Goal: Transaction & Acquisition: Purchase product/service

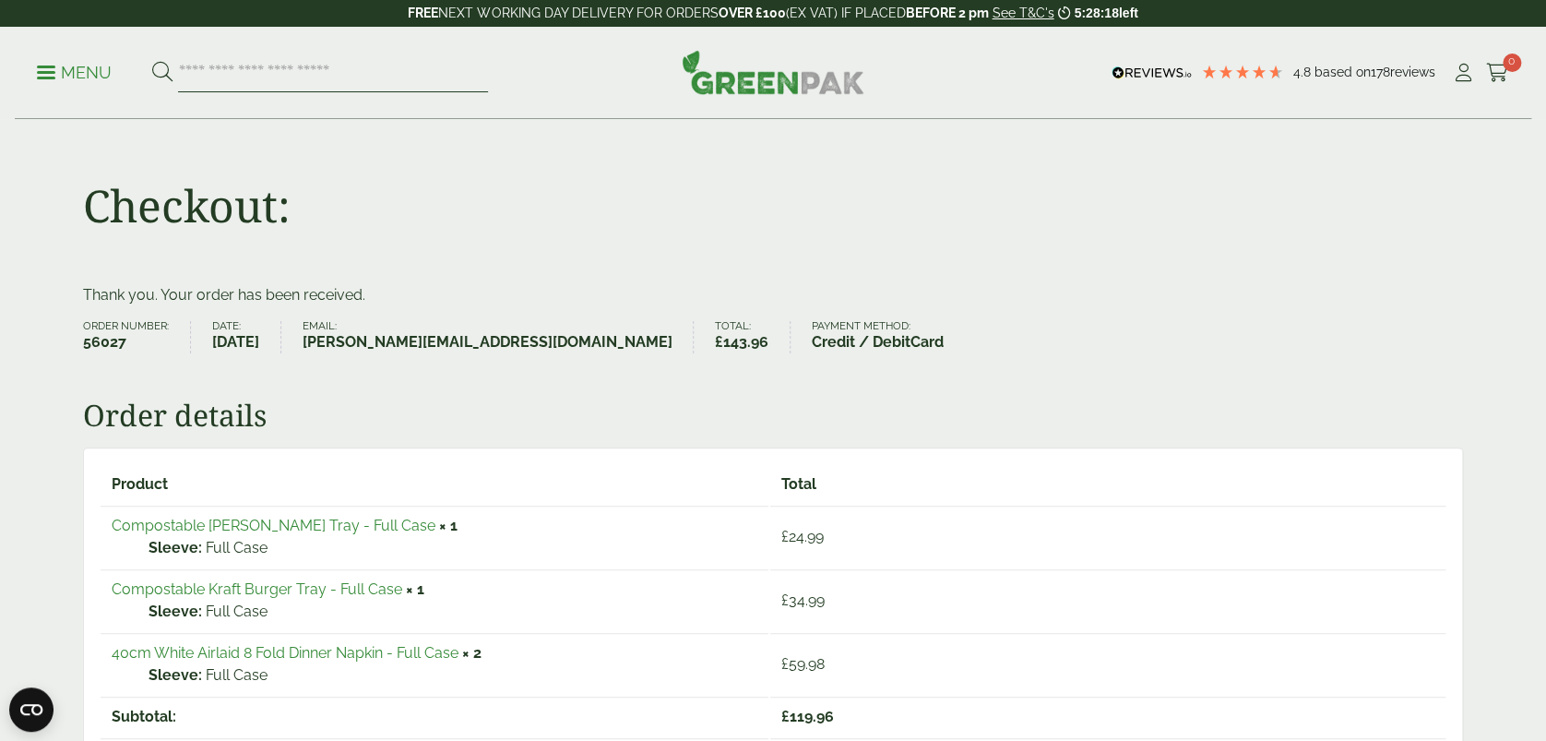
click at [342, 74] on input "search" at bounding box center [333, 73] width 310 height 39
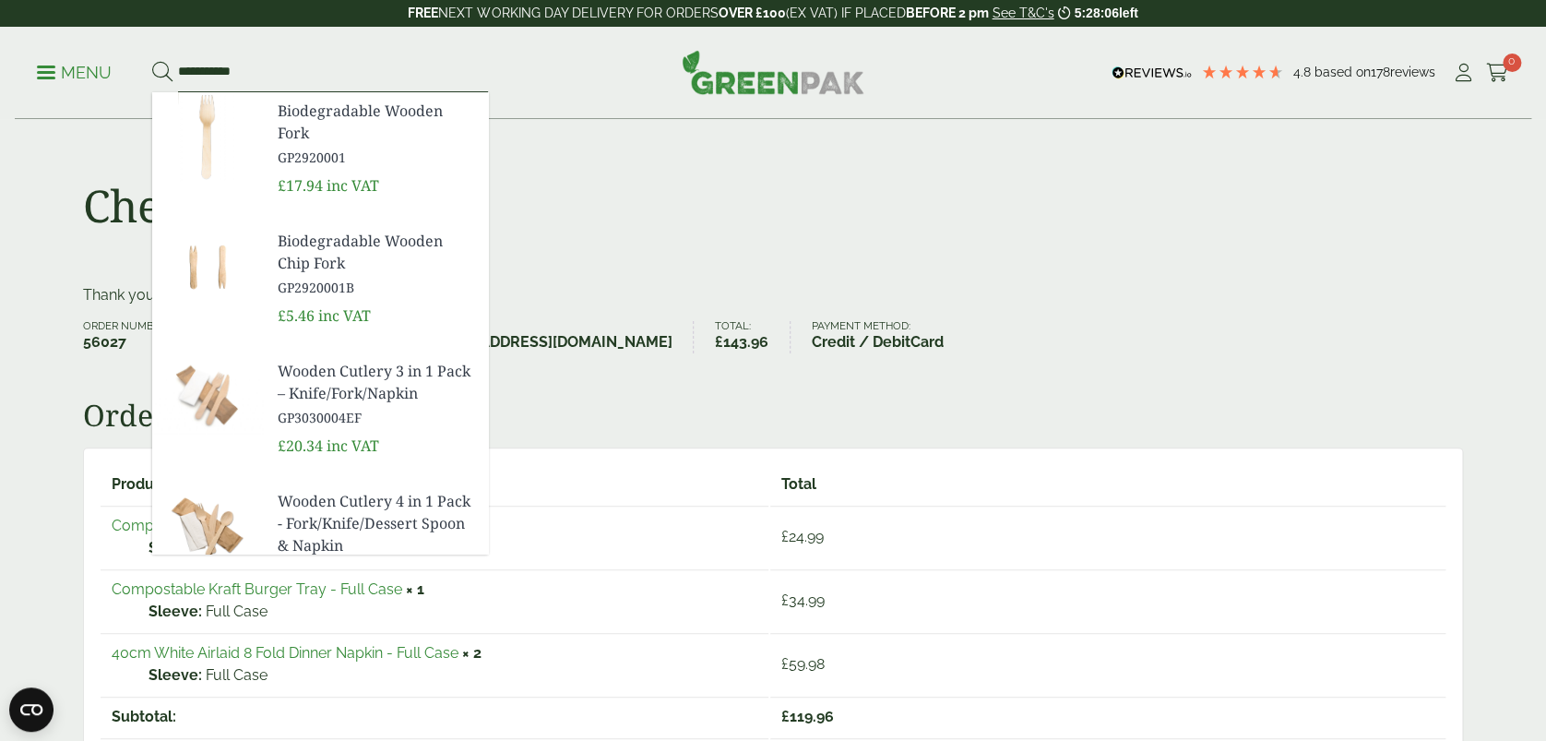
type input "**********"
click at [342, 118] on span "Biodegradable Wooden Fork" at bounding box center [376, 122] width 196 height 44
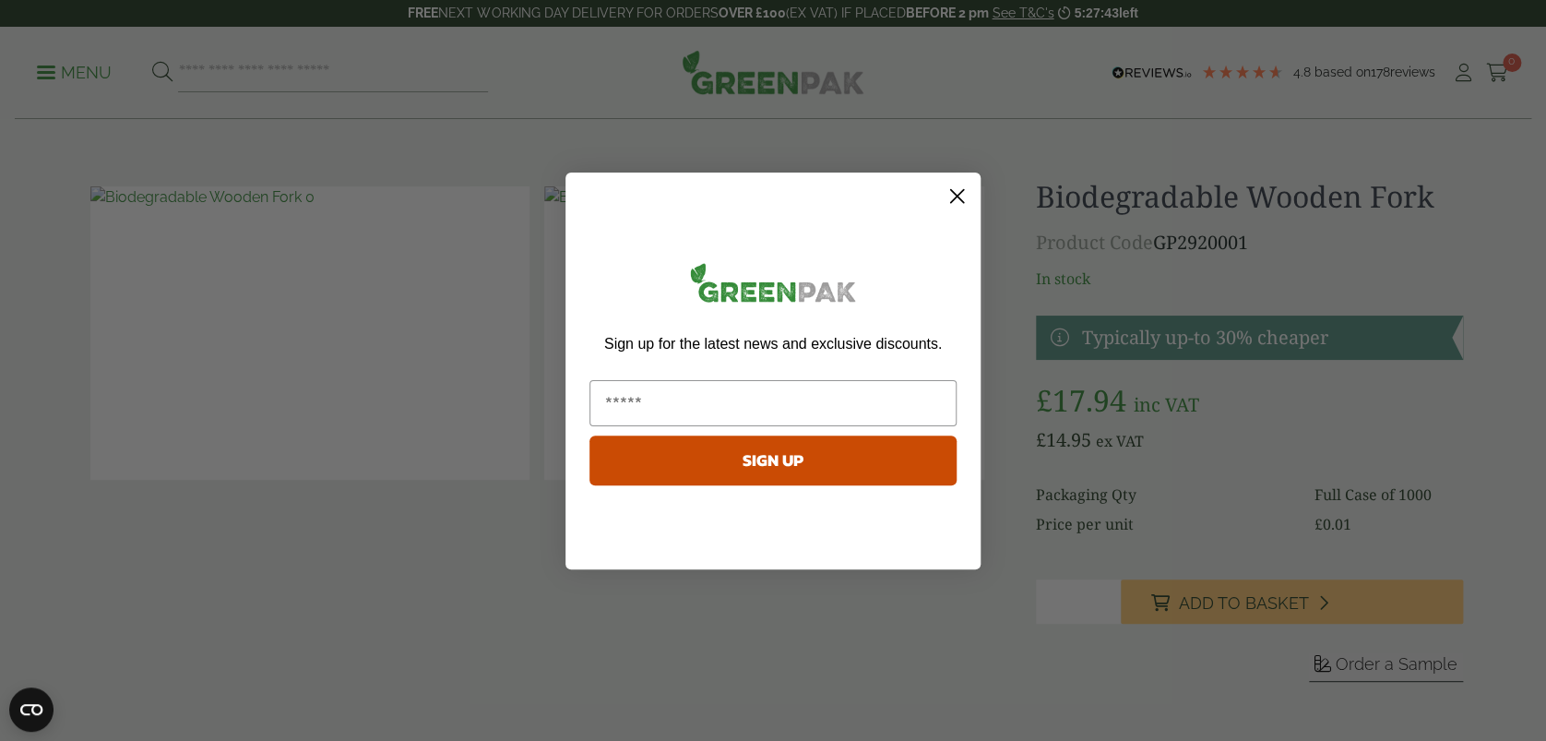
click at [952, 190] on icon "Close dialog" at bounding box center [957, 195] width 13 height 13
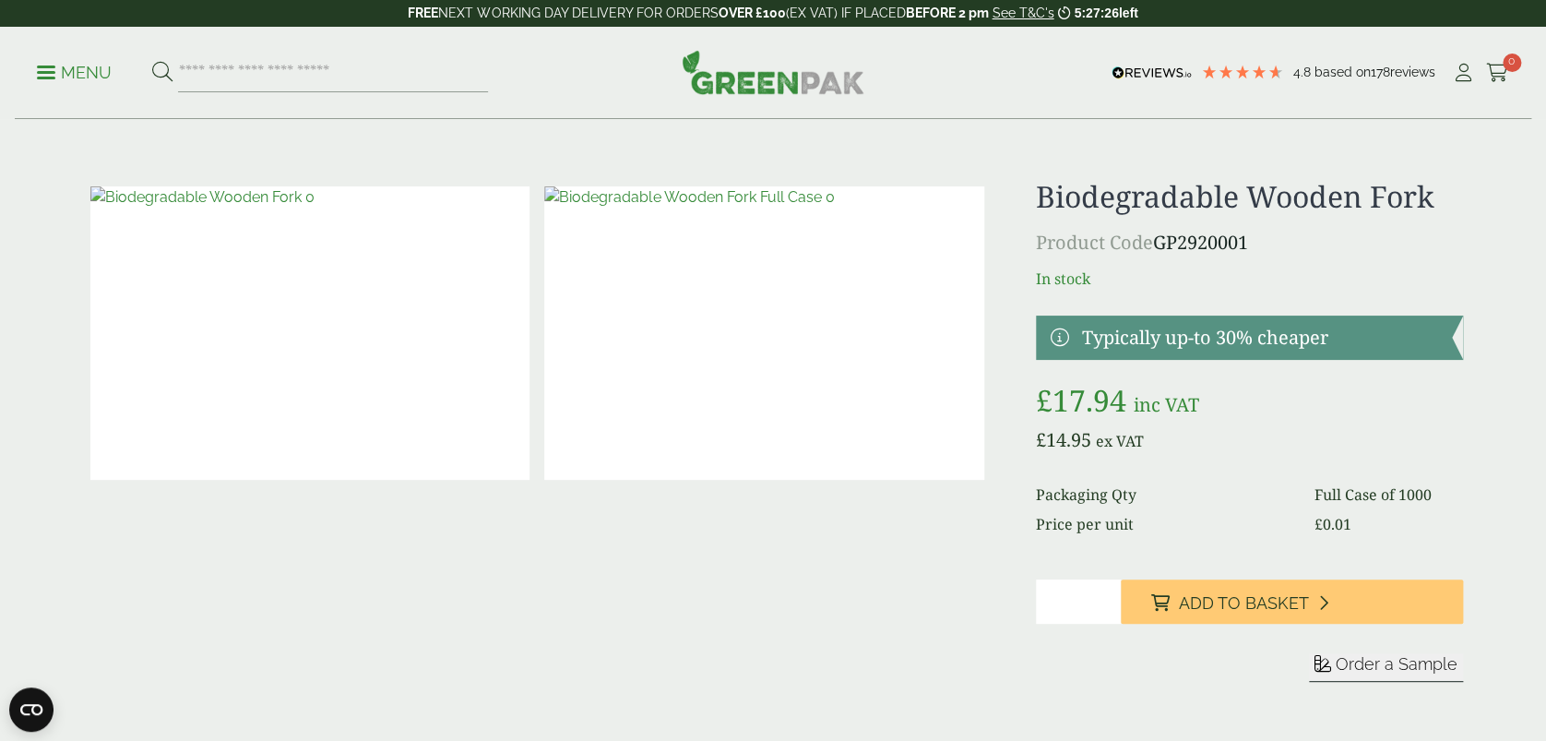
drag, startPoint x: 1235, startPoint y: 605, endPoint x: 1107, endPoint y: 80, distance: 540.2
click at [1235, 605] on span "Add to Basket" at bounding box center [1243, 603] width 130 height 20
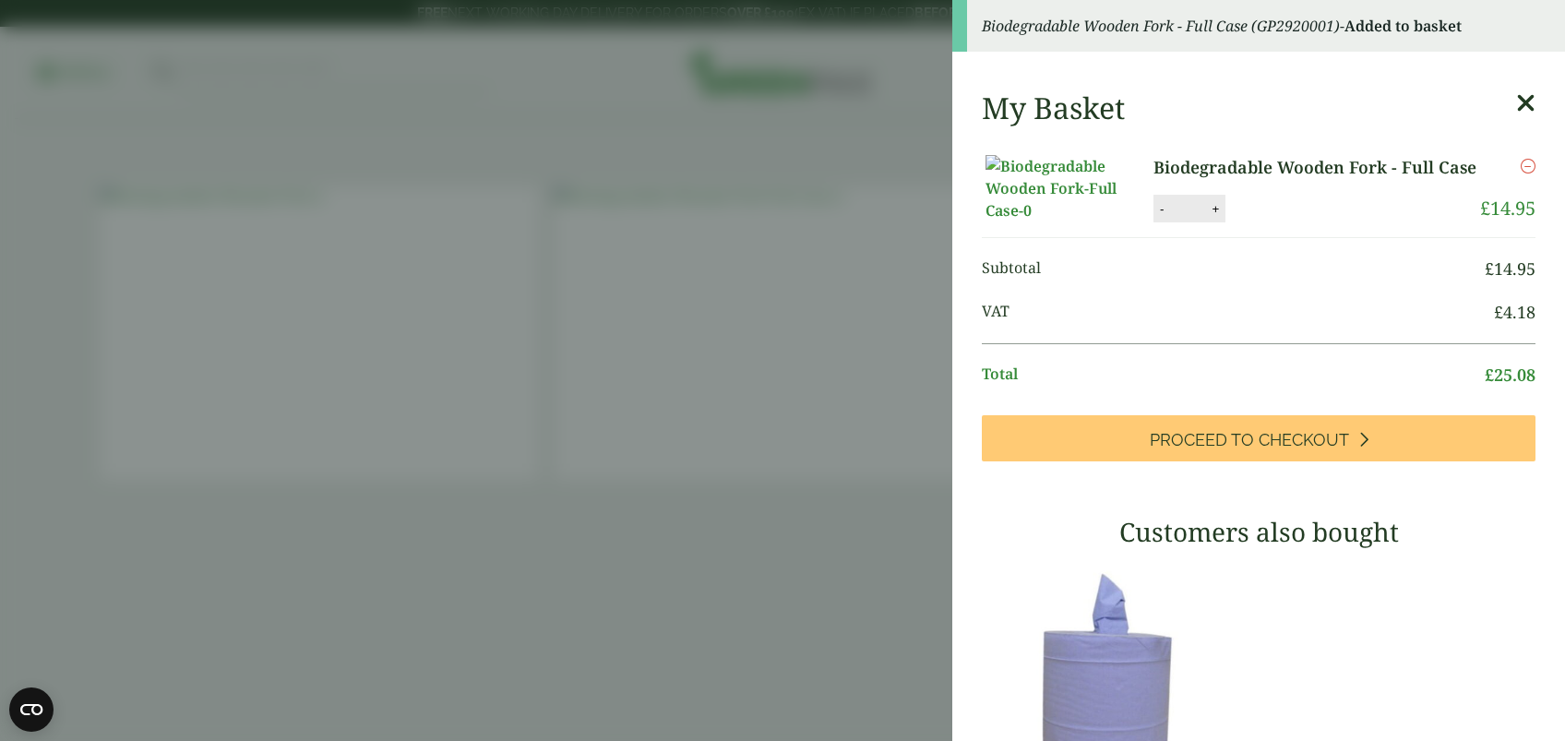
click at [1498, 101] on div "My Basket Biodegradable Wooden Fork - Full Case Biodegradable Wooden Fork - Ful…" at bounding box center [1258, 622] width 613 height 1092
click at [1516, 103] on icon at bounding box center [1525, 103] width 19 height 26
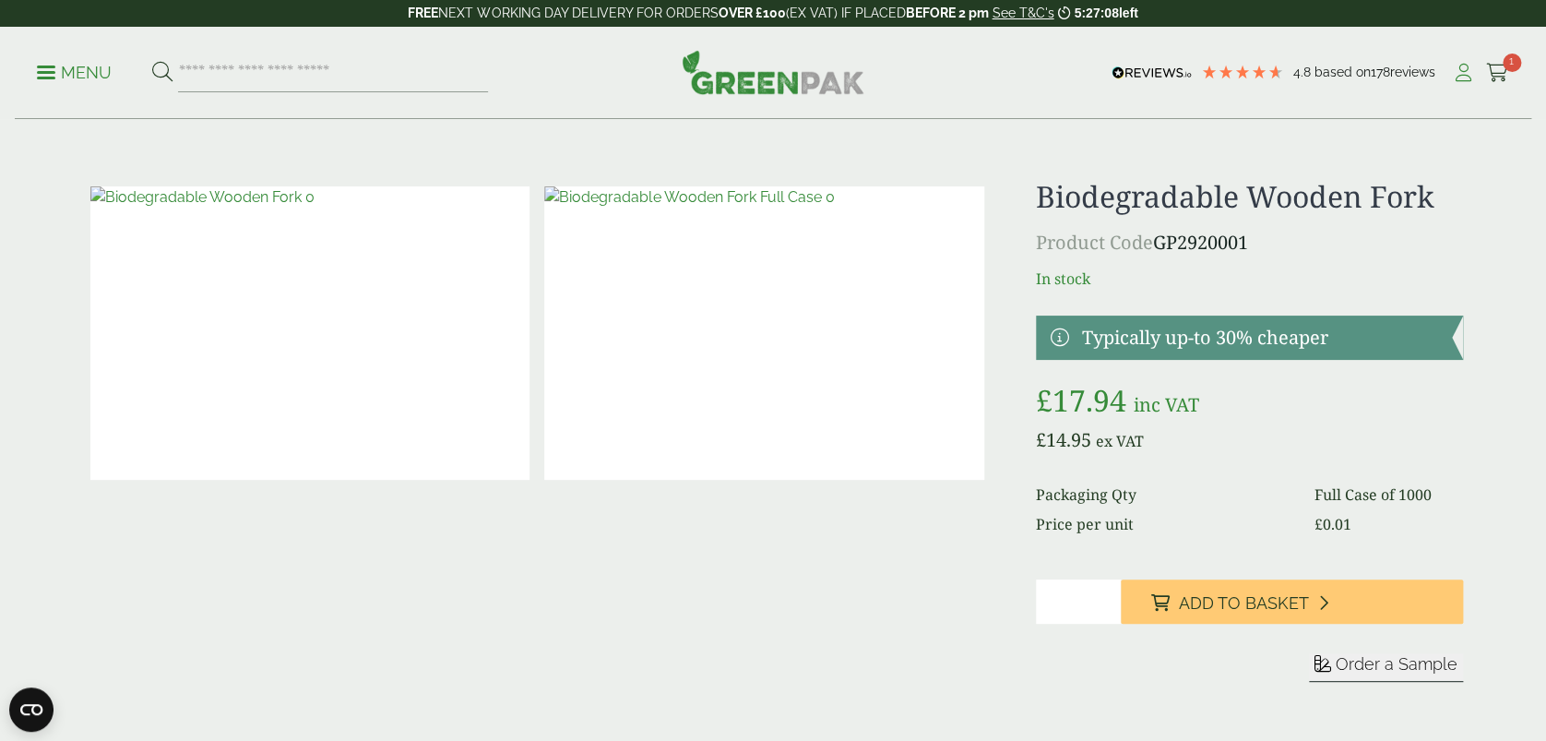
click at [1458, 67] on icon at bounding box center [1463, 73] width 23 height 18
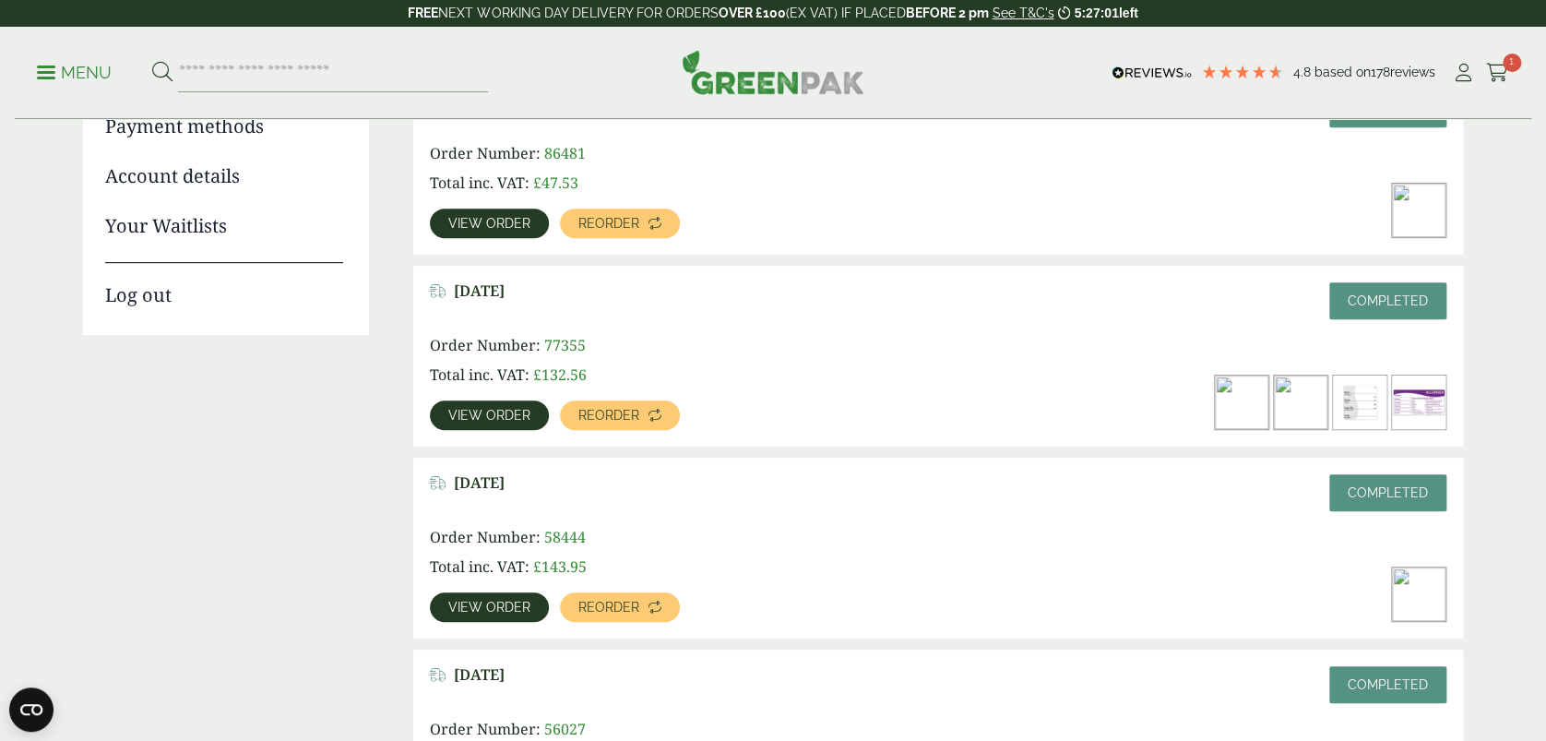
scroll to position [369, 0]
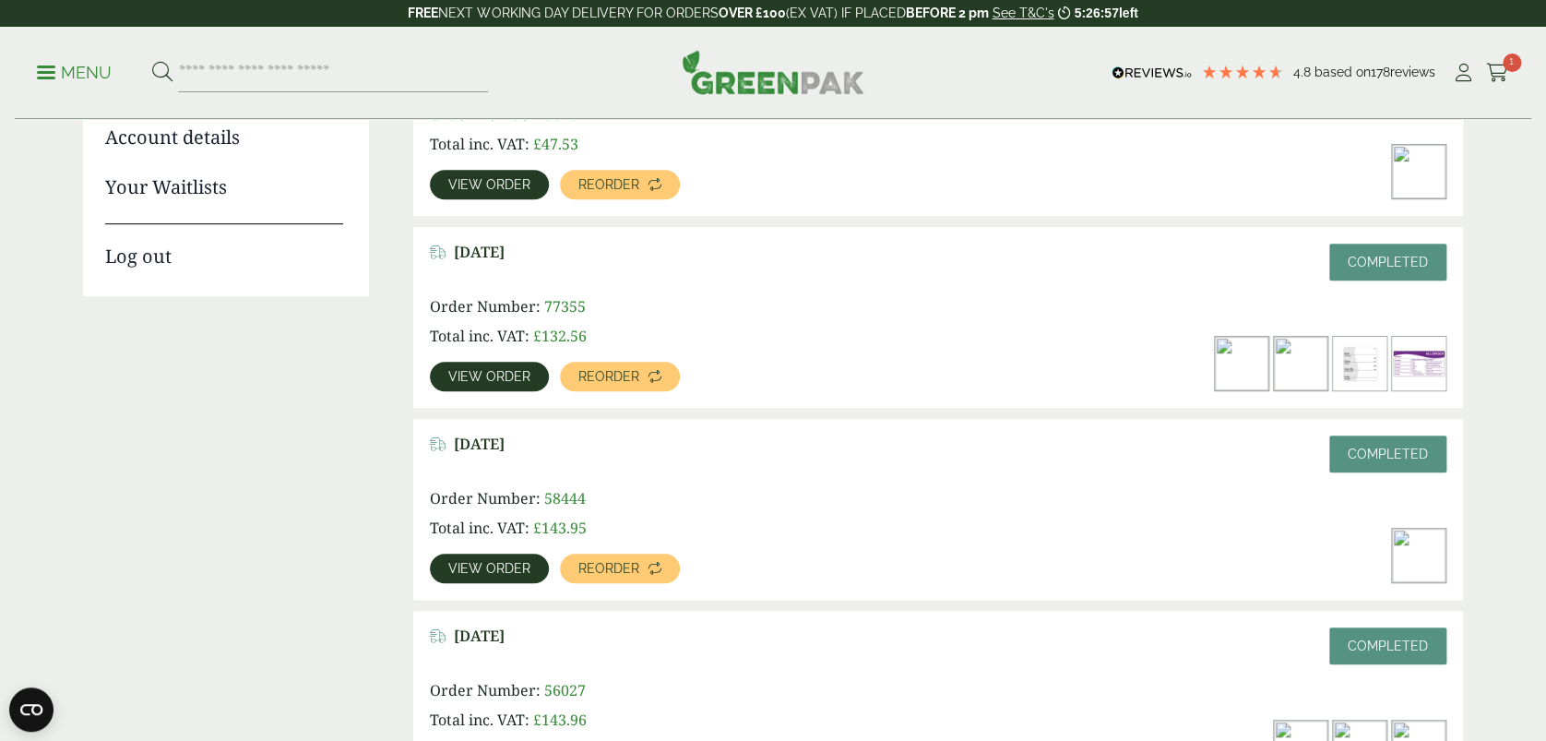
click at [512, 364] on link "View order" at bounding box center [489, 377] width 119 height 30
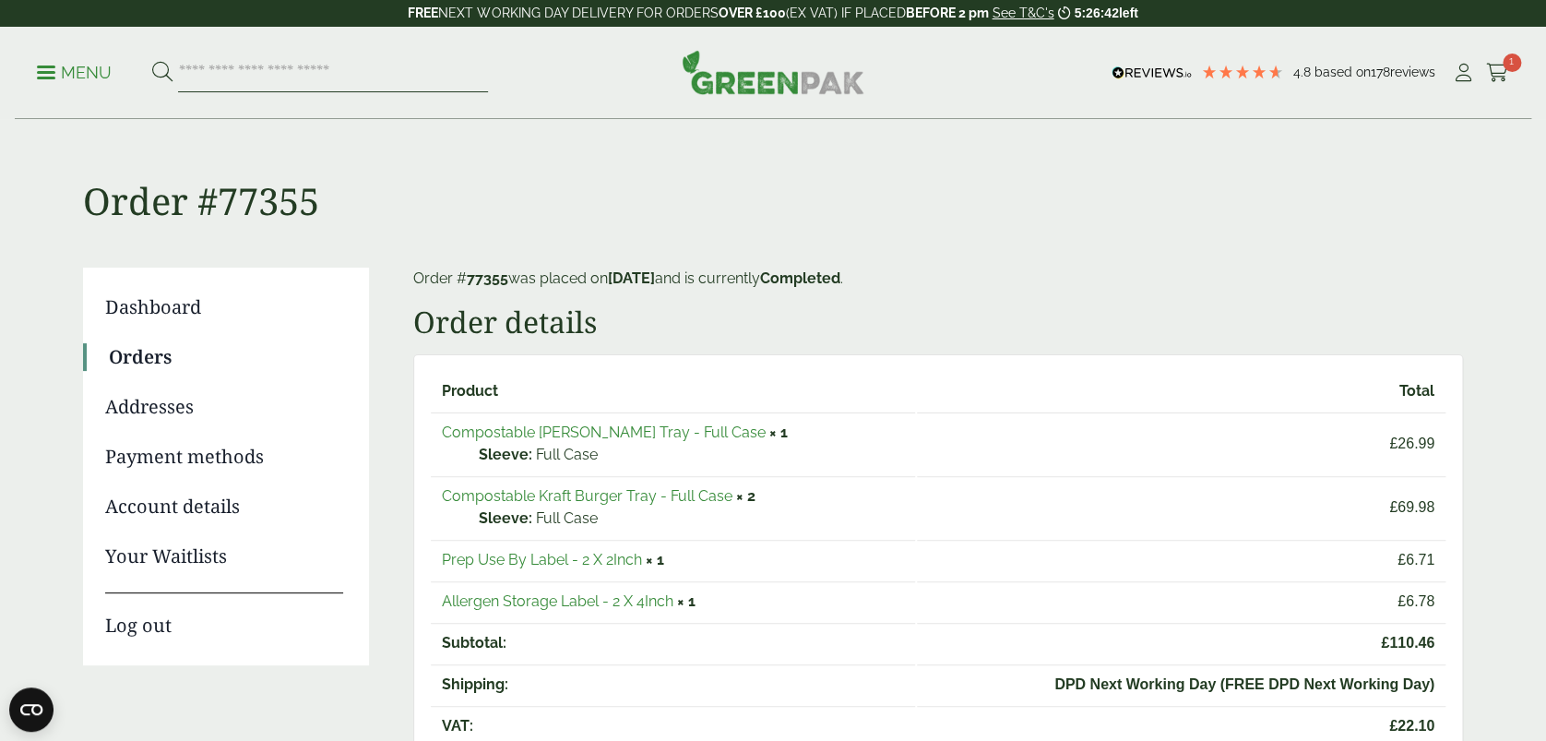
click at [331, 70] on input "search" at bounding box center [333, 73] width 310 height 39
type input "*********"
click at [152, 61] on button at bounding box center [162, 73] width 20 height 24
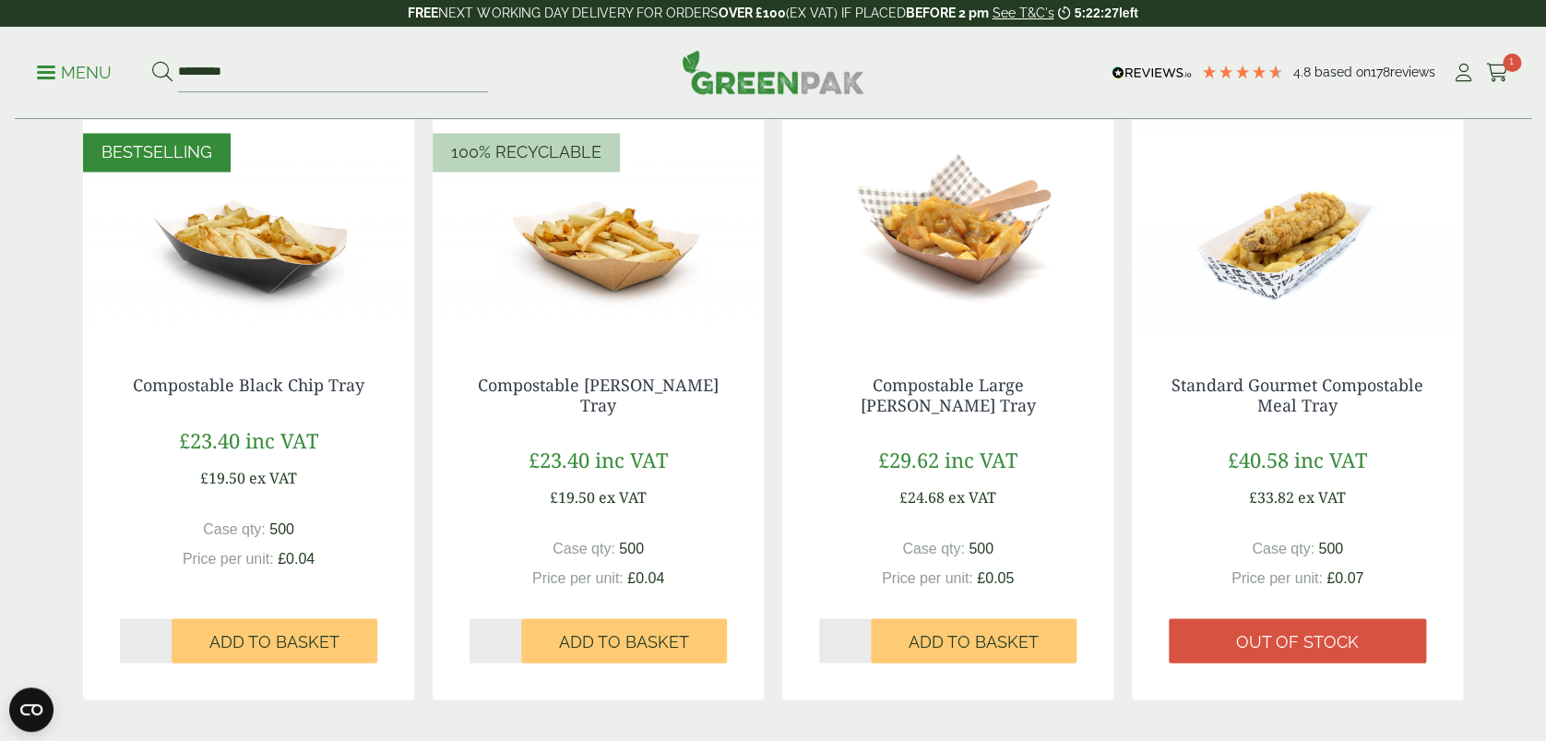
scroll to position [1599, 0]
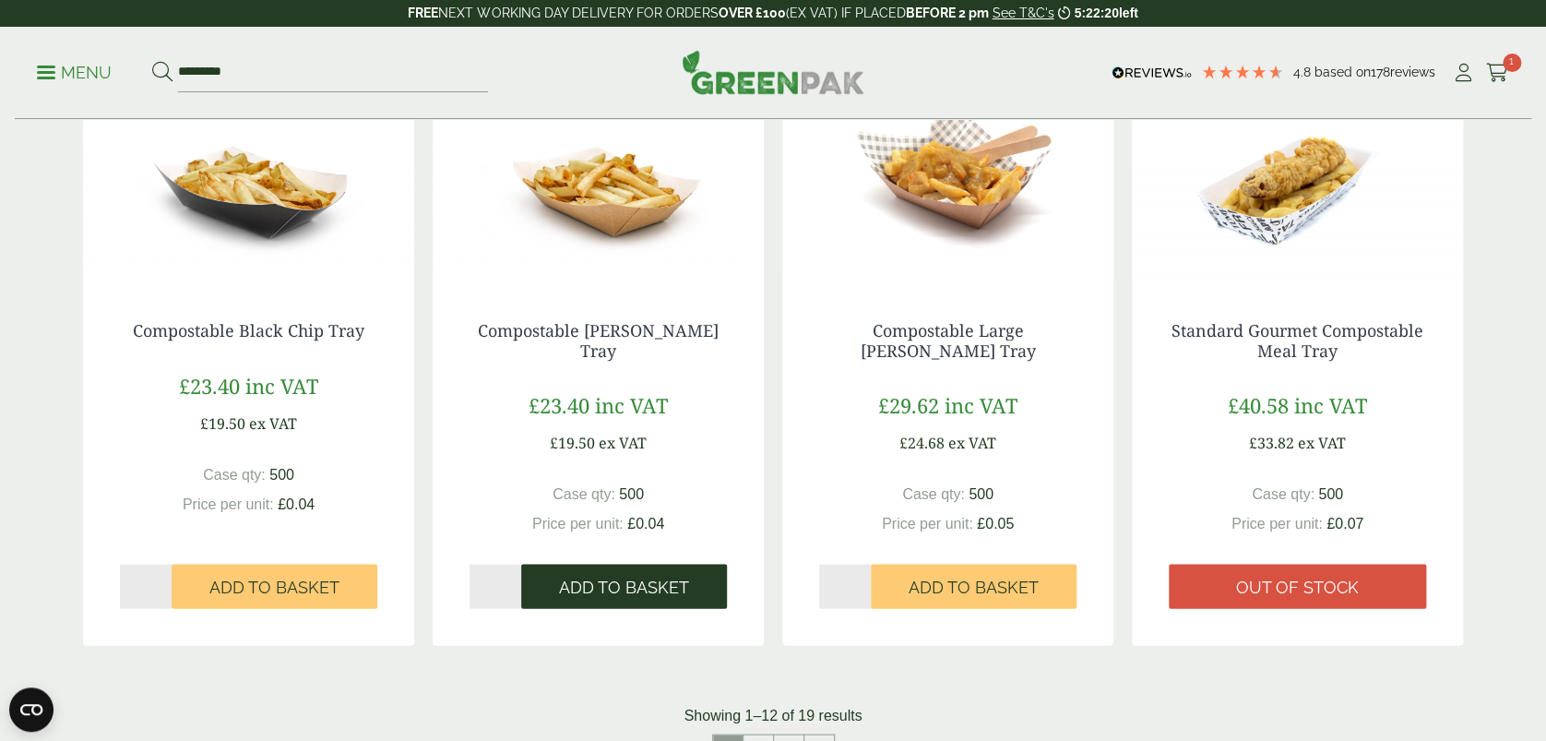
click at [579, 578] on span "Add to Basket" at bounding box center [624, 587] width 130 height 20
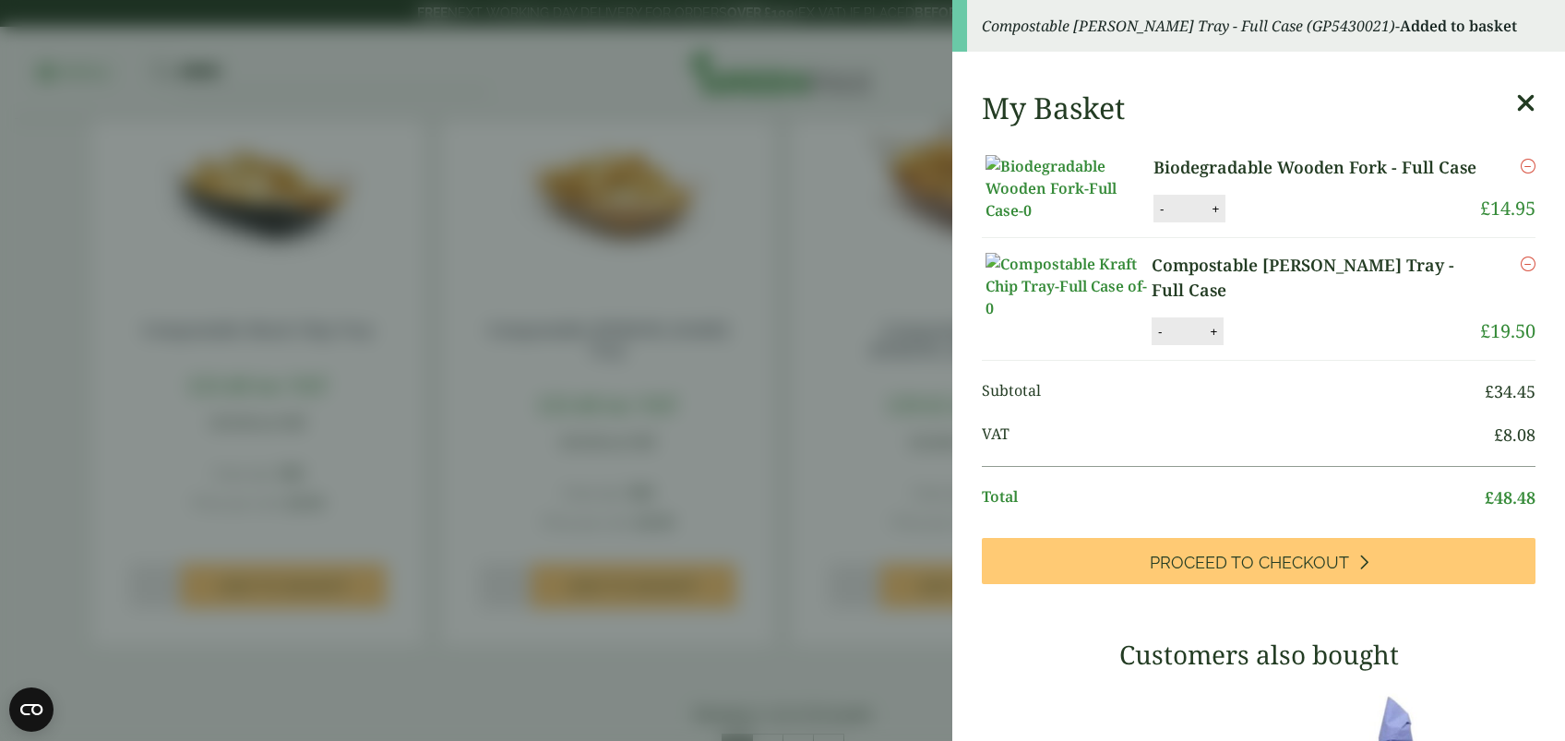
click at [1516, 94] on icon at bounding box center [1525, 103] width 19 height 26
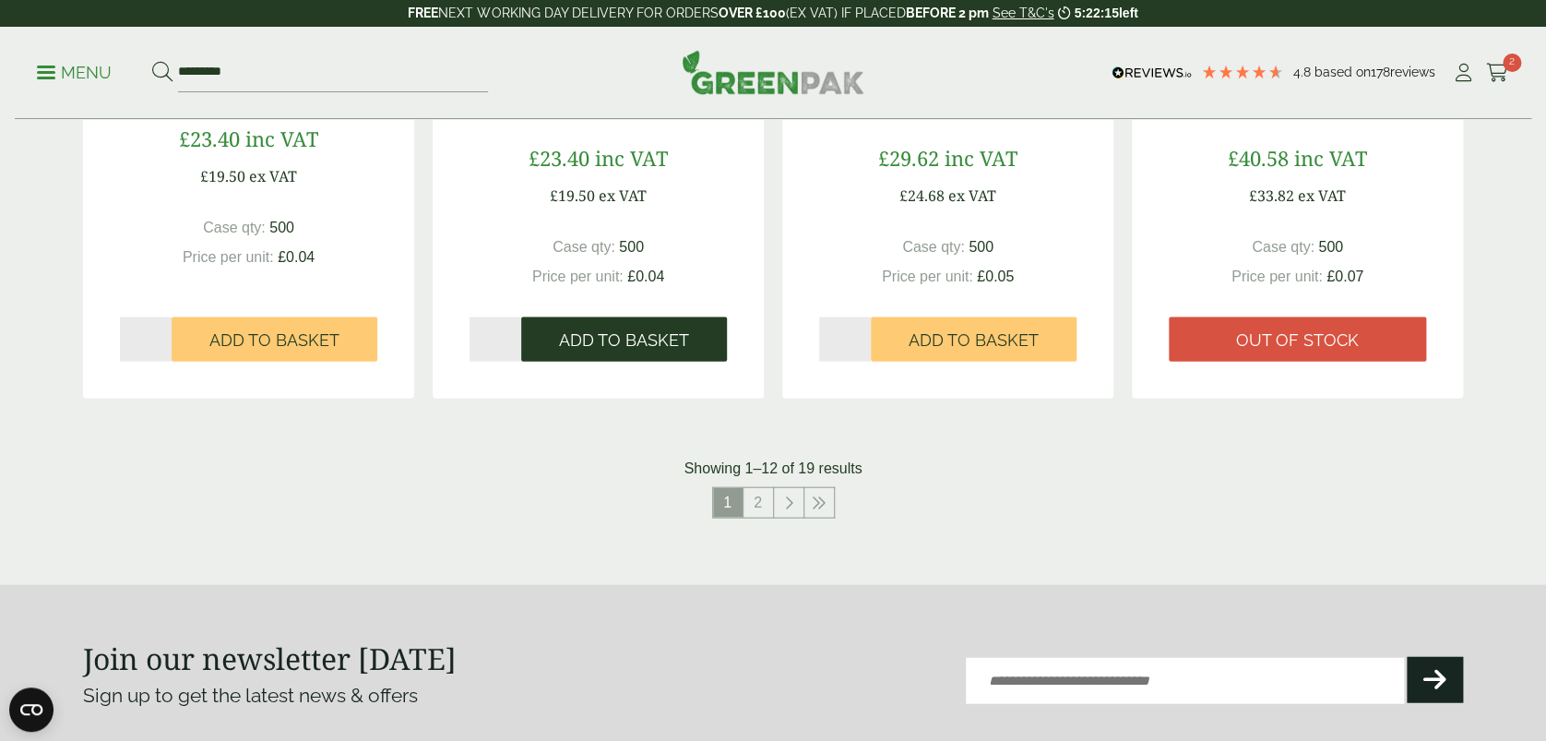
scroll to position [1722, 0]
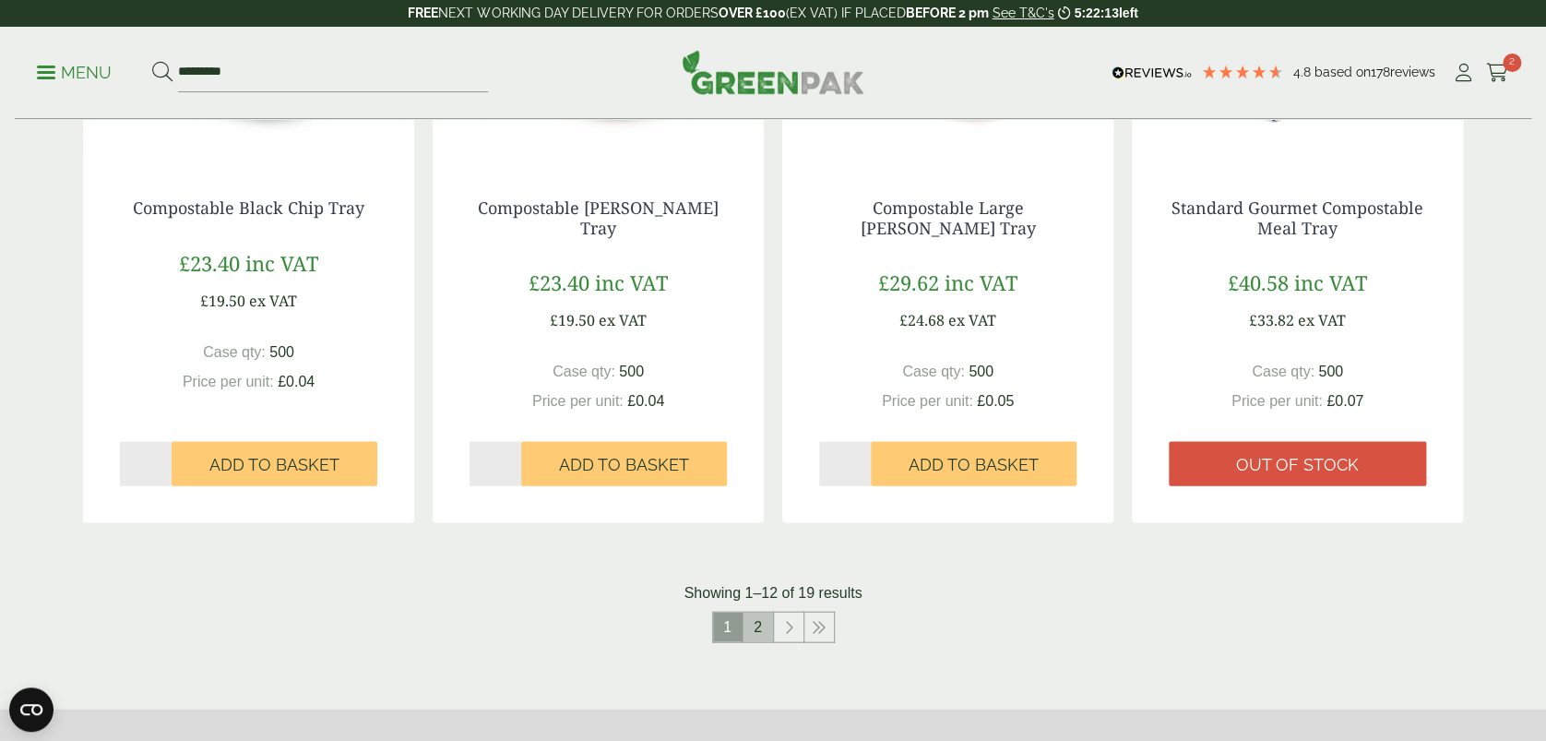
click at [754, 622] on link "2" at bounding box center [759, 627] width 30 height 30
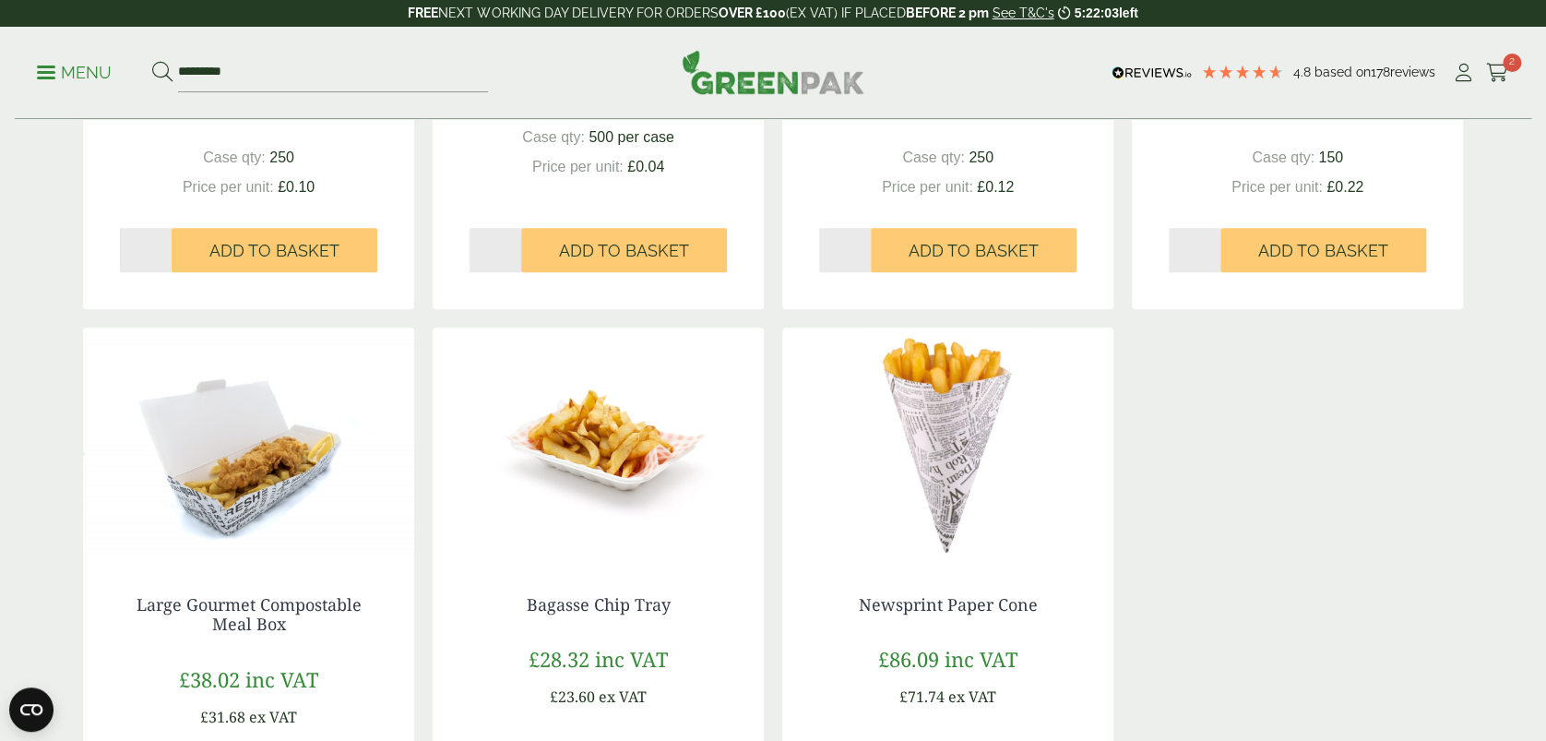
scroll to position [492, 0]
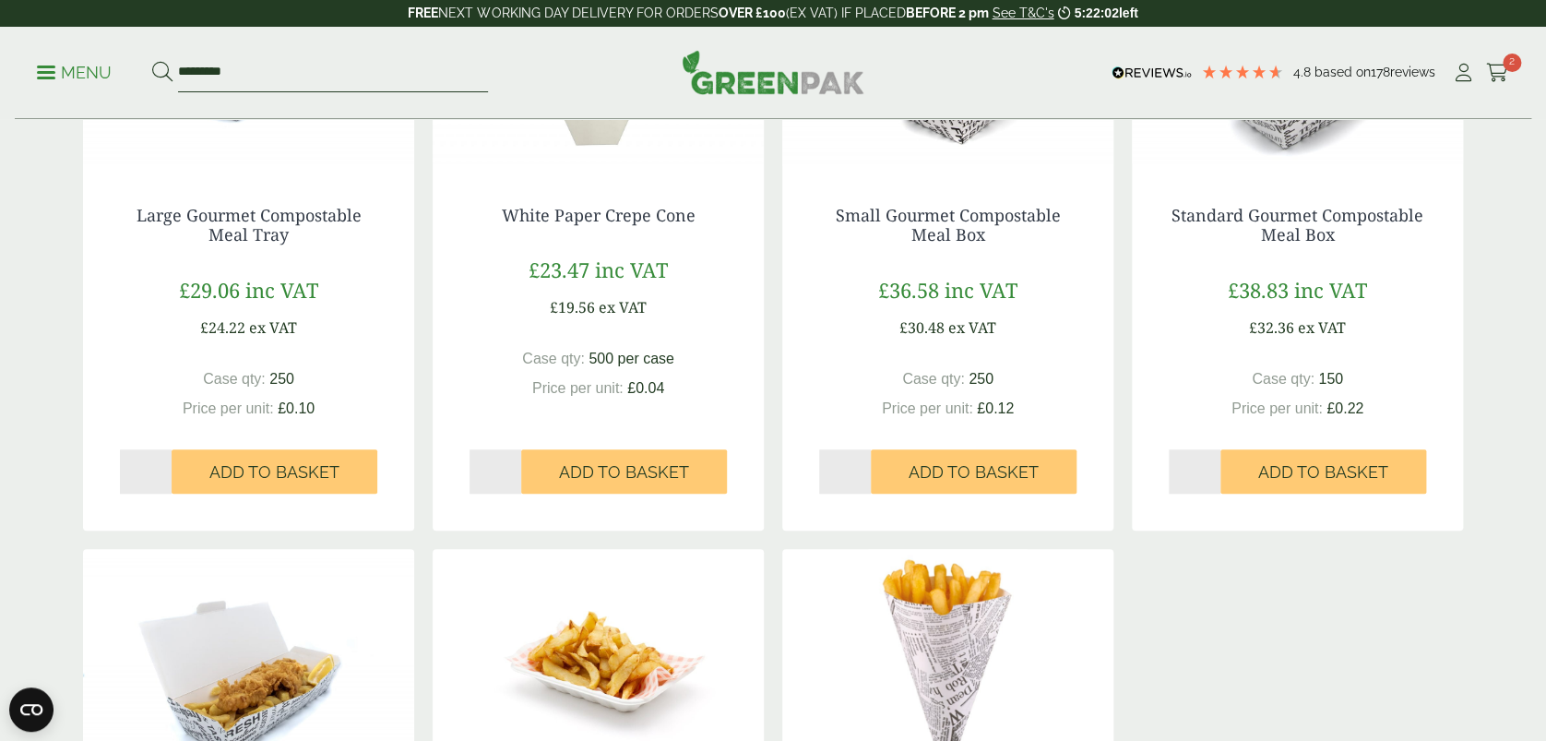
click at [278, 74] on input "*********" at bounding box center [333, 73] width 310 height 39
drag, startPoint x: 279, startPoint y: 74, endPoint x: 113, endPoint y: 78, distance: 165.2
click at [113, 78] on ul "Menu *********" at bounding box center [262, 73] width 451 height 39
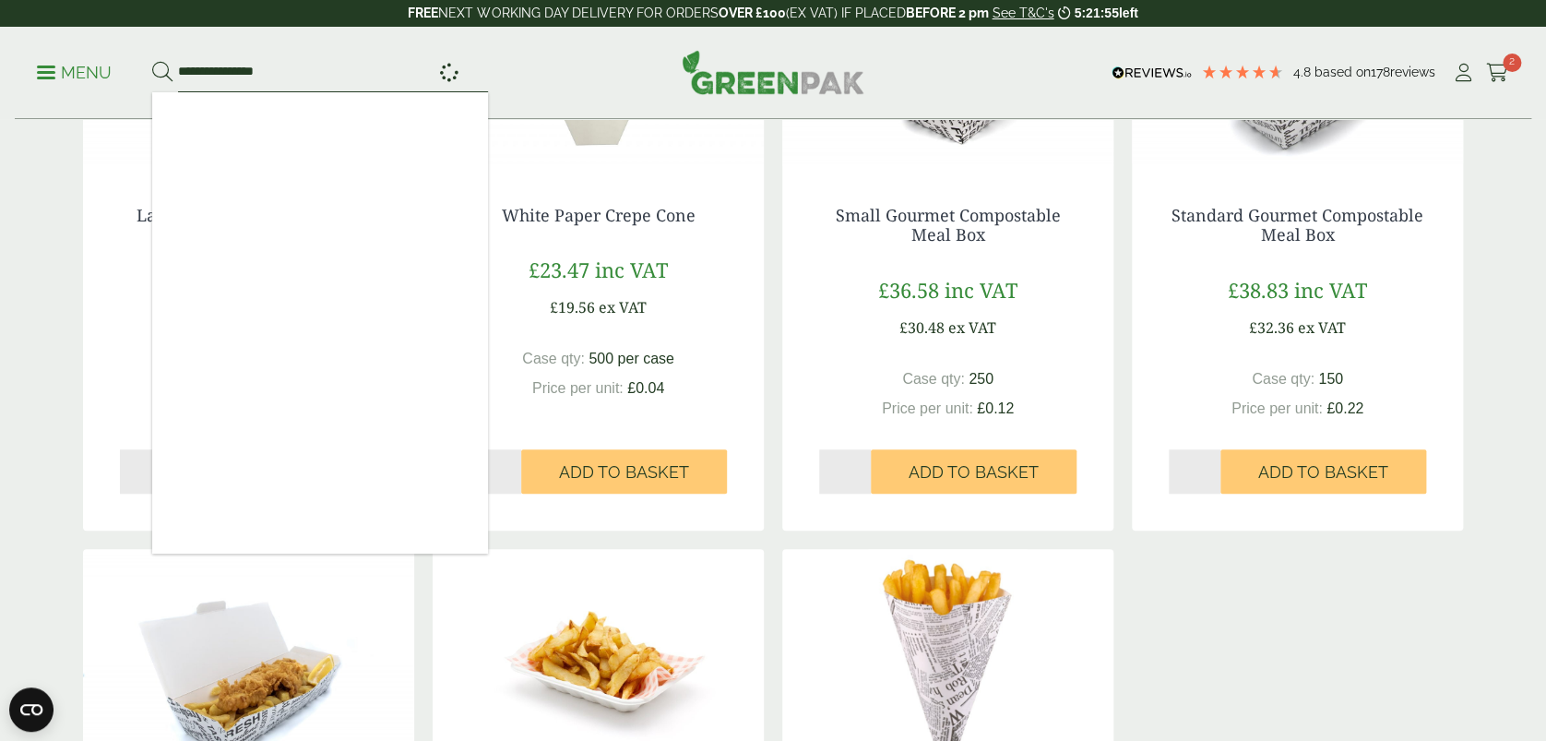
type input "**********"
click at [152, 61] on button at bounding box center [162, 73] width 20 height 24
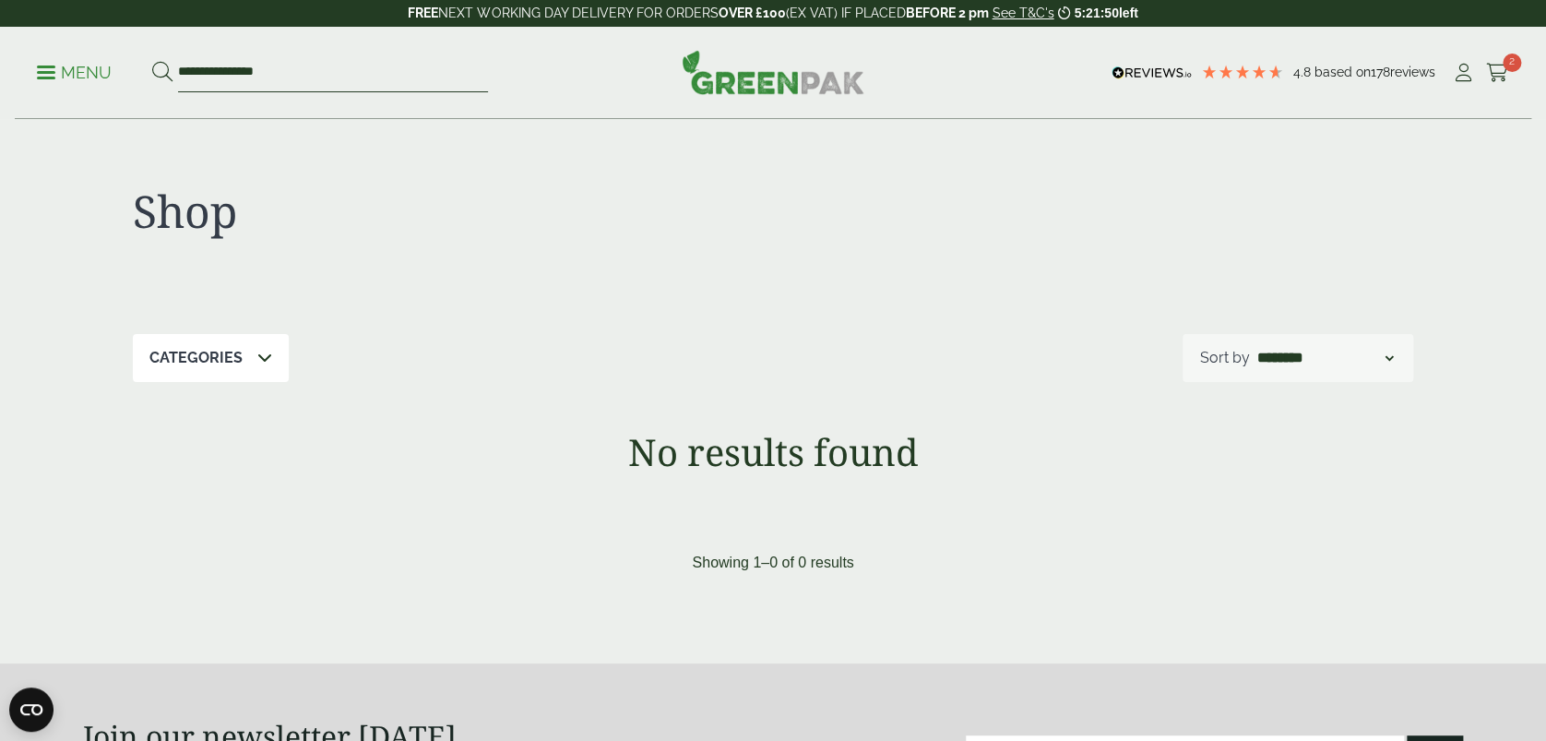
drag, startPoint x: 246, startPoint y: 67, endPoint x: 90, endPoint y: 71, distance: 156.9
click at [92, 70] on ul "**********" at bounding box center [262, 73] width 451 height 39
type input "****"
click at [152, 61] on button at bounding box center [162, 73] width 20 height 24
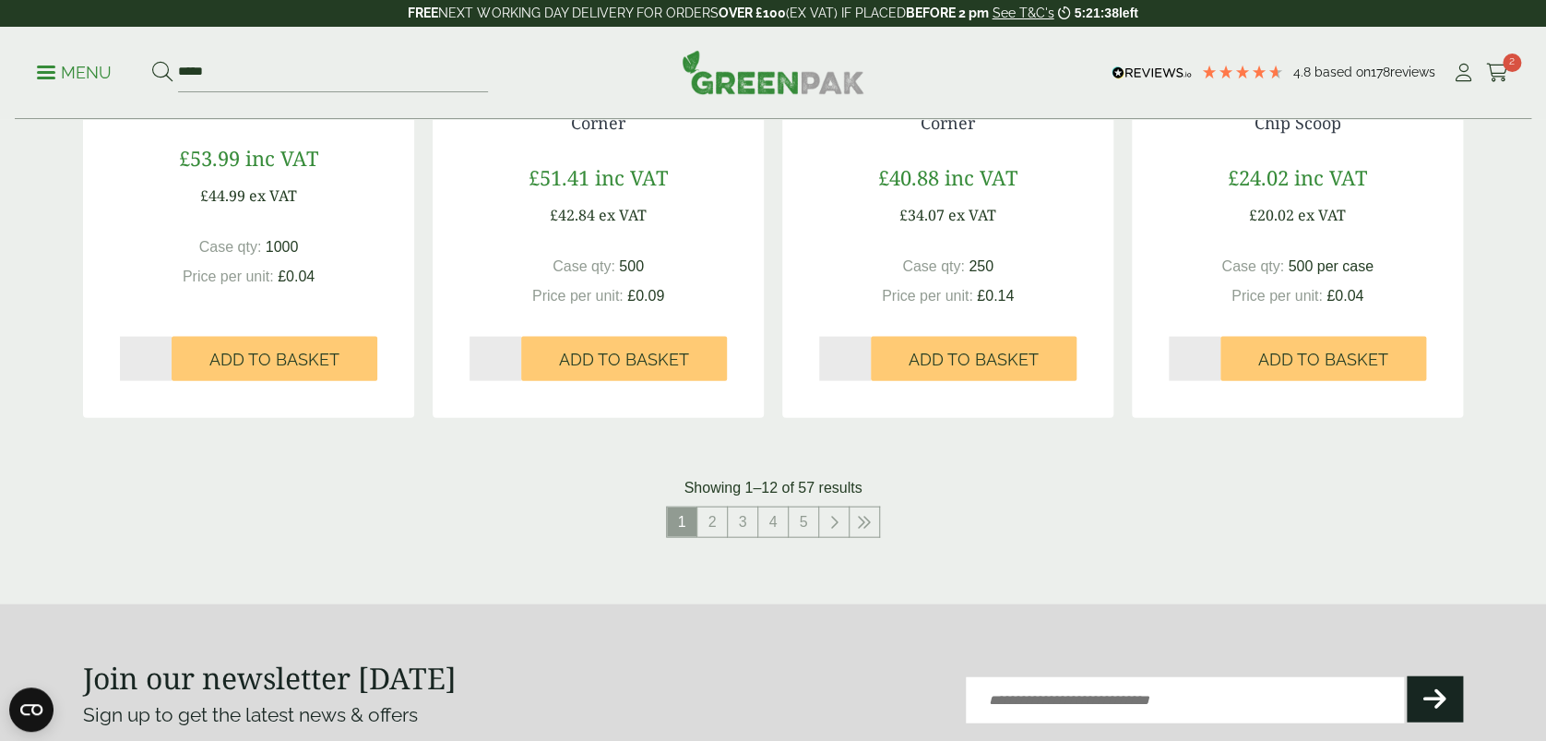
scroll to position [1968, 0]
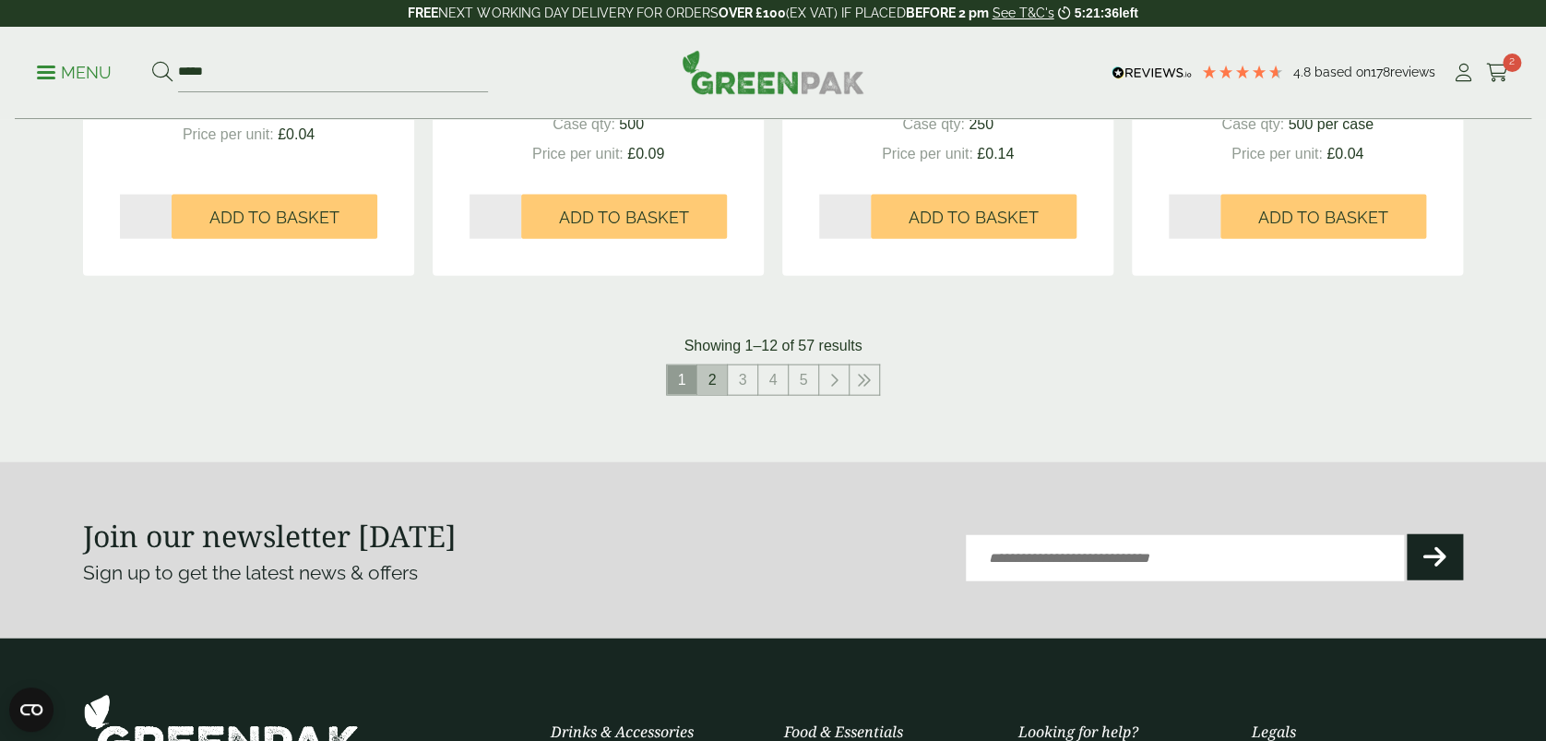
click at [709, 374] on link "2" at bounding box center [713, 380] width 30 height 30
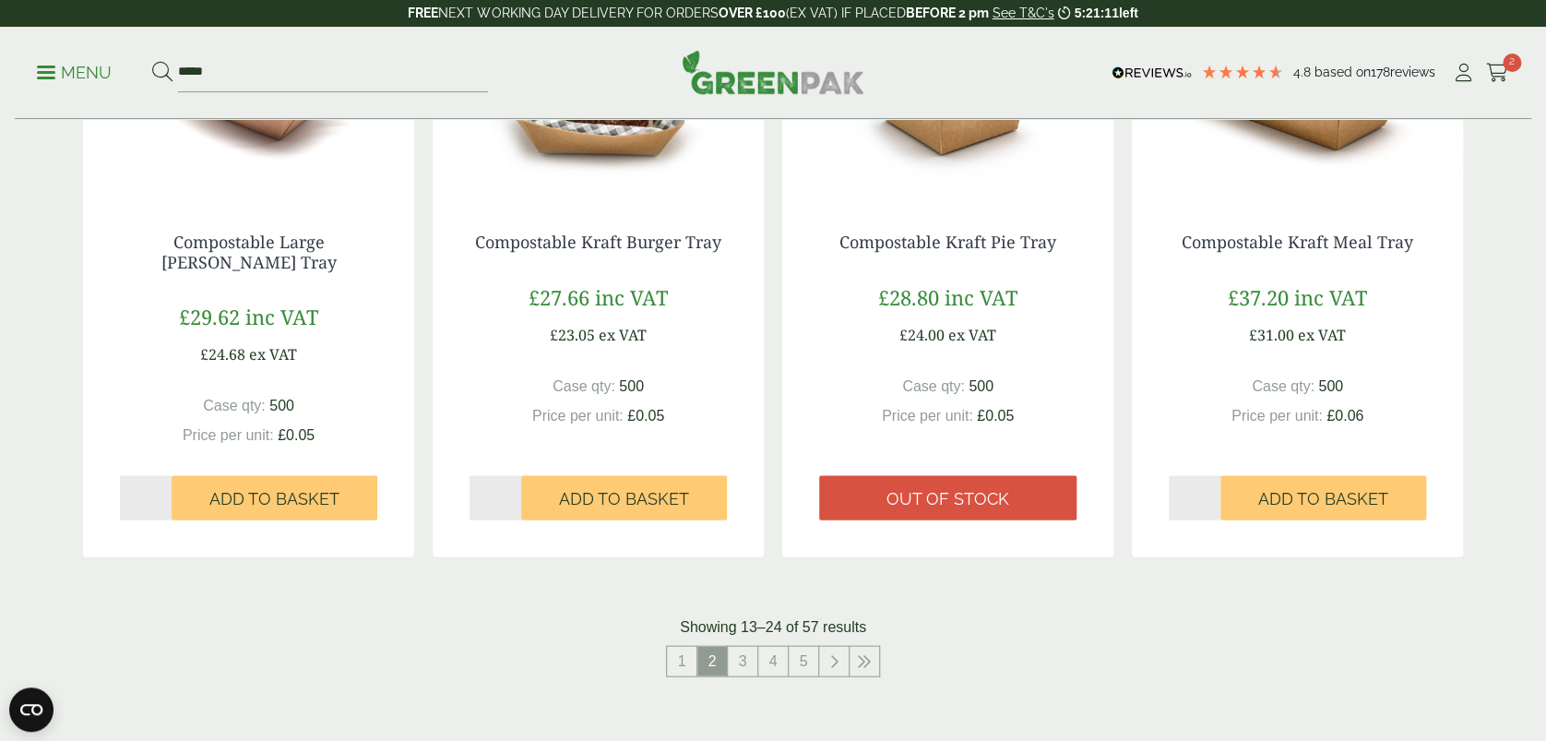
scroll to position [1722, 0]
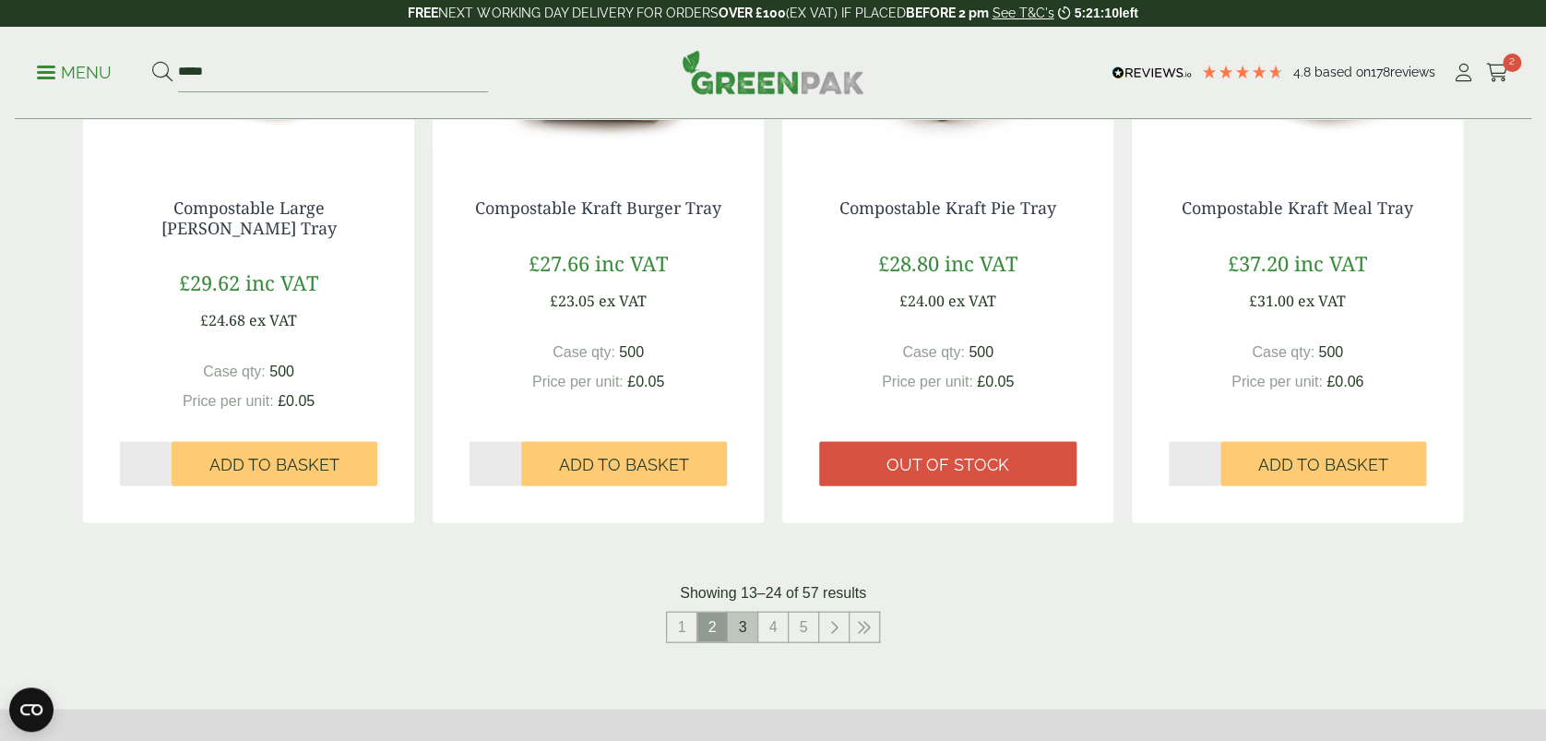
click at [739, 622] on link "3" at bounding box center [743, 627] width 30 height 30
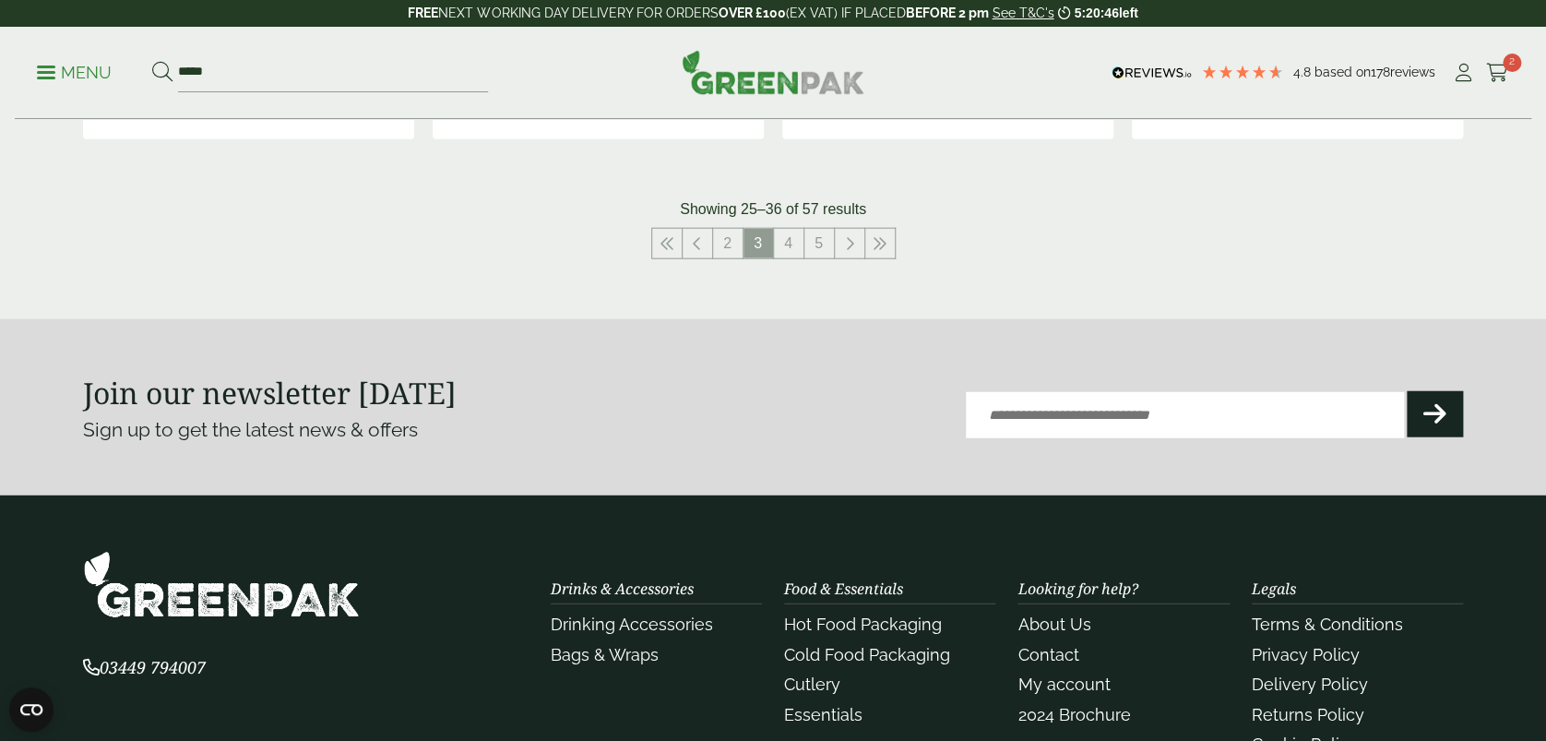
scroll to position [1968, 0]
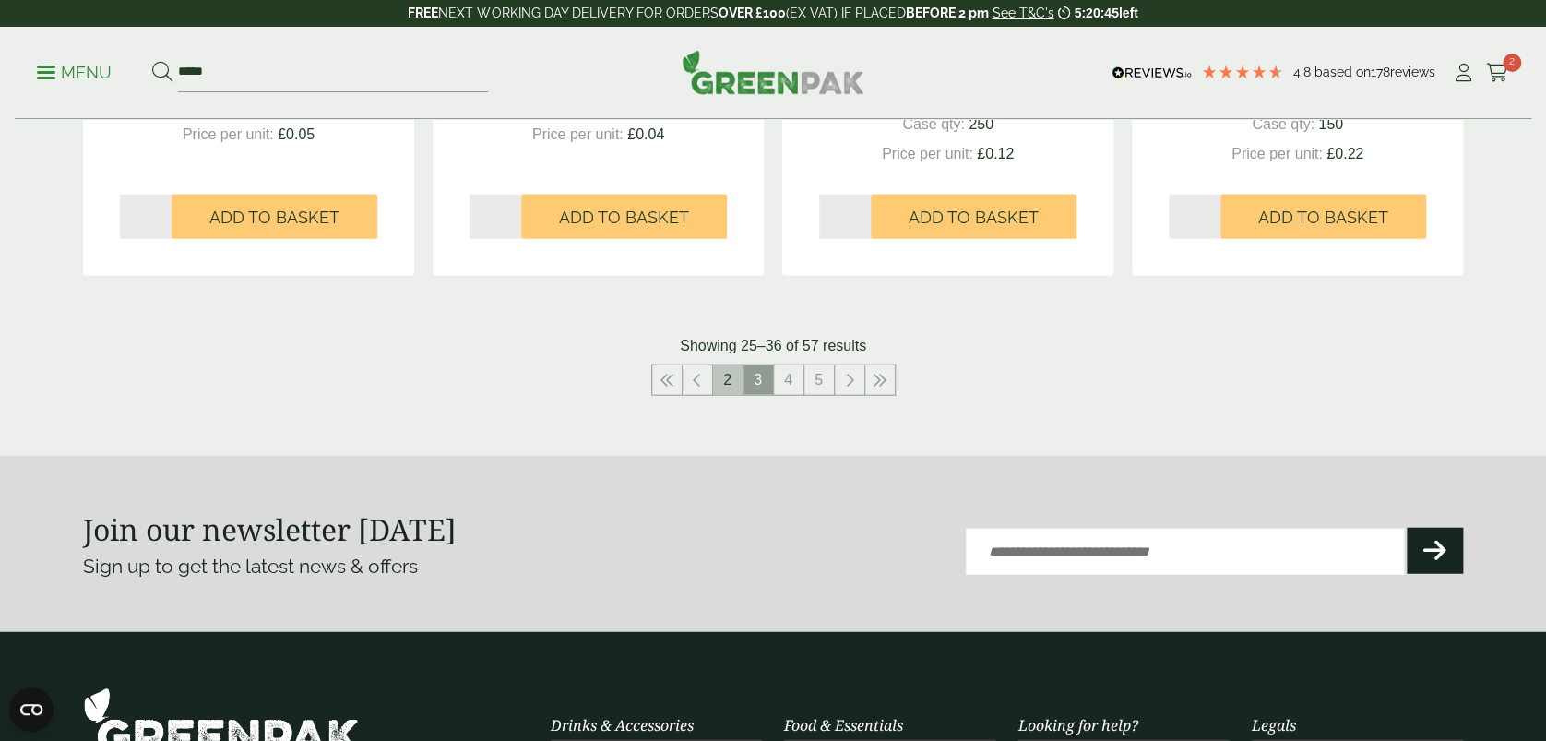
click at [726, 369] on link "2" at bounding box center [728, 380] width 30 height 30
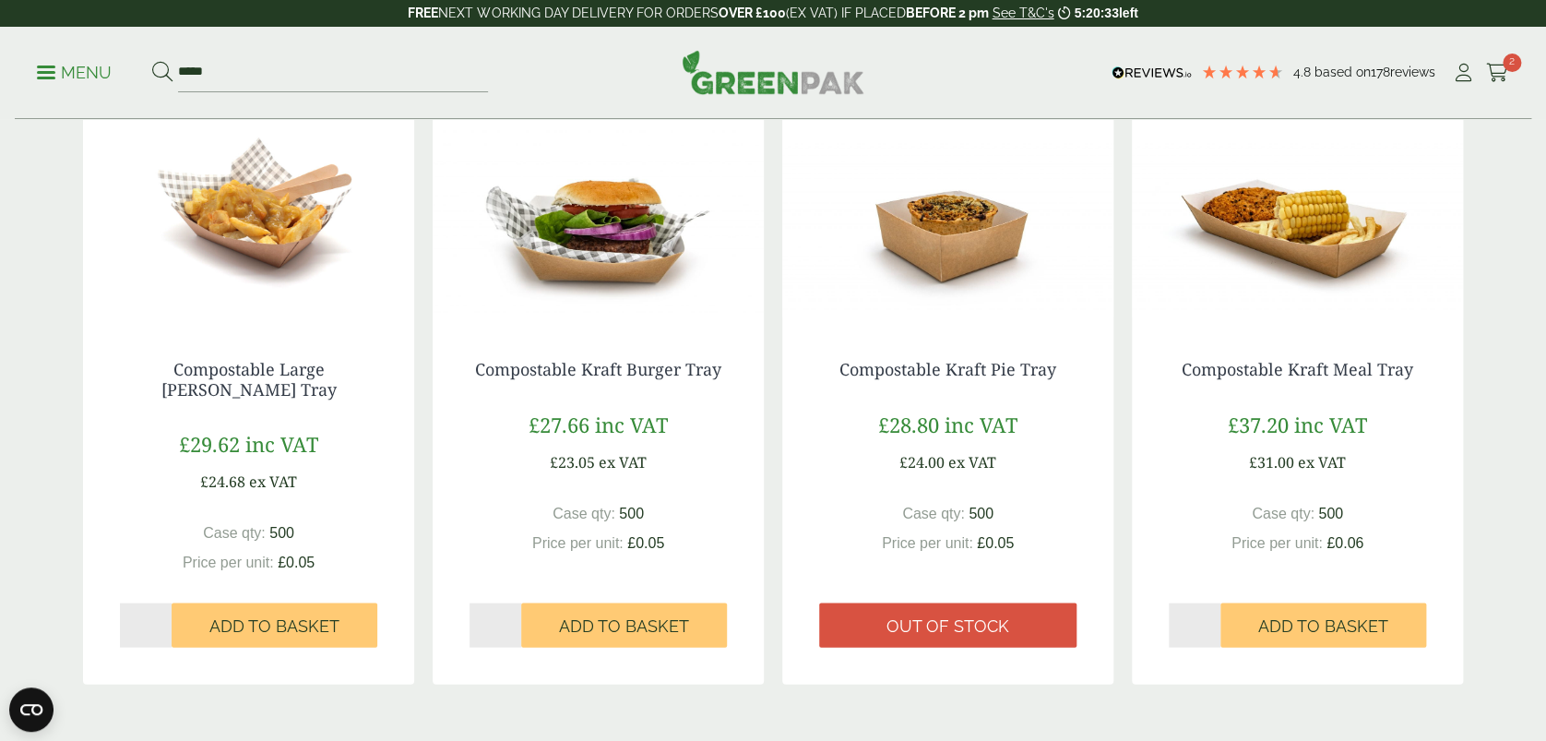
scroll to position [1599, 0]
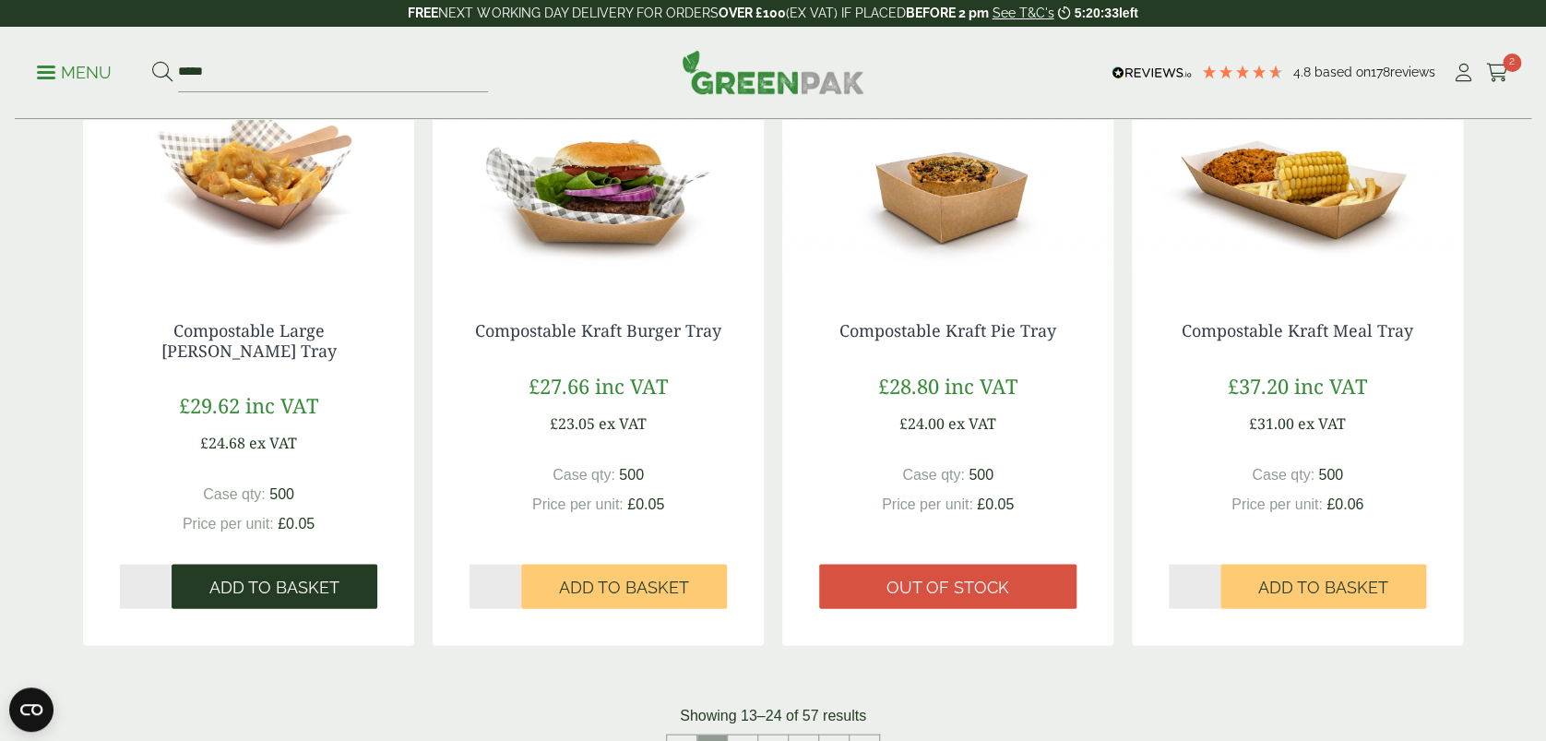
click at [290, 564] on button "Add to Basket" at bounding box center [275, 586] width 206 height 44
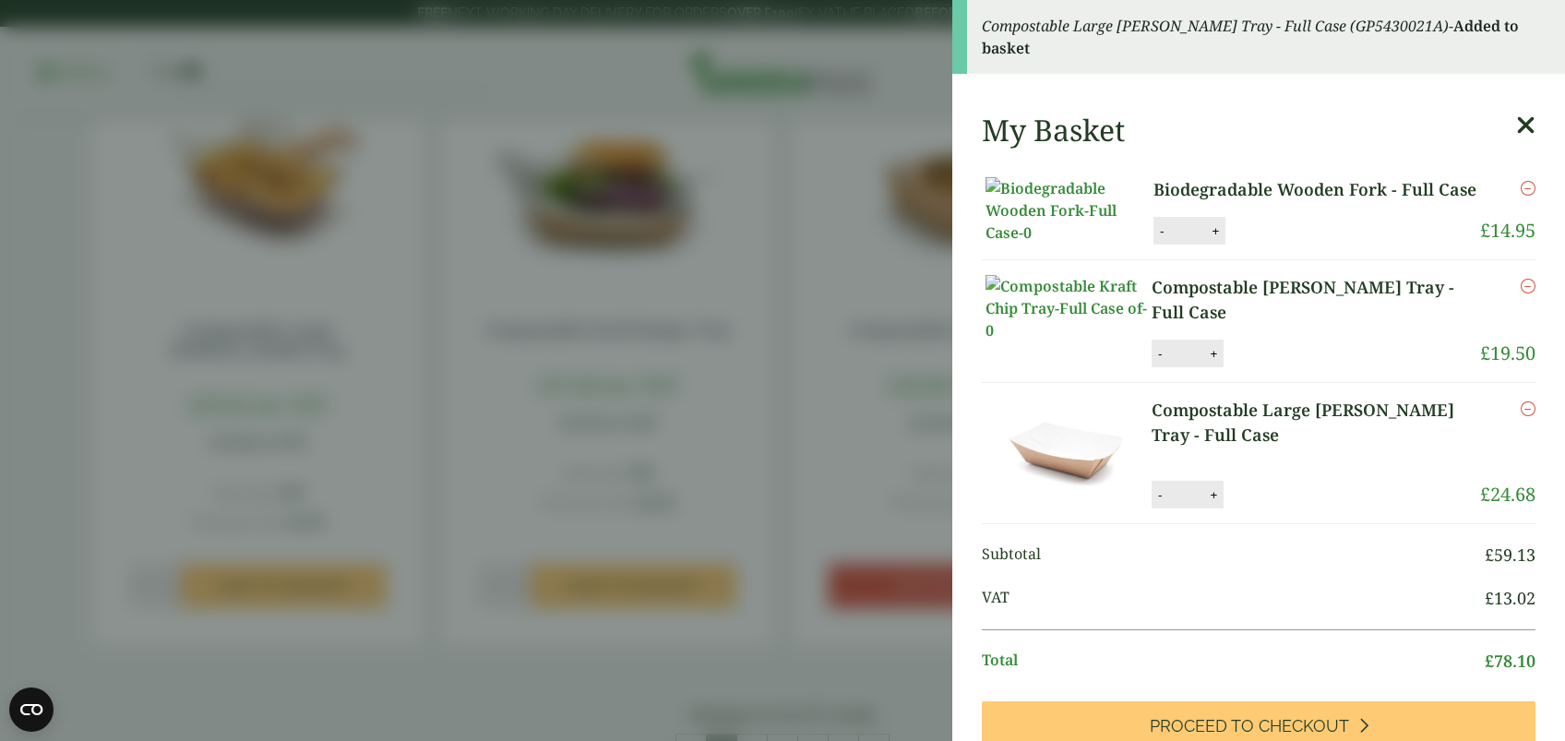
click at [1516, 121] on icon at bounding box center [1525, 126] width 19 height 26
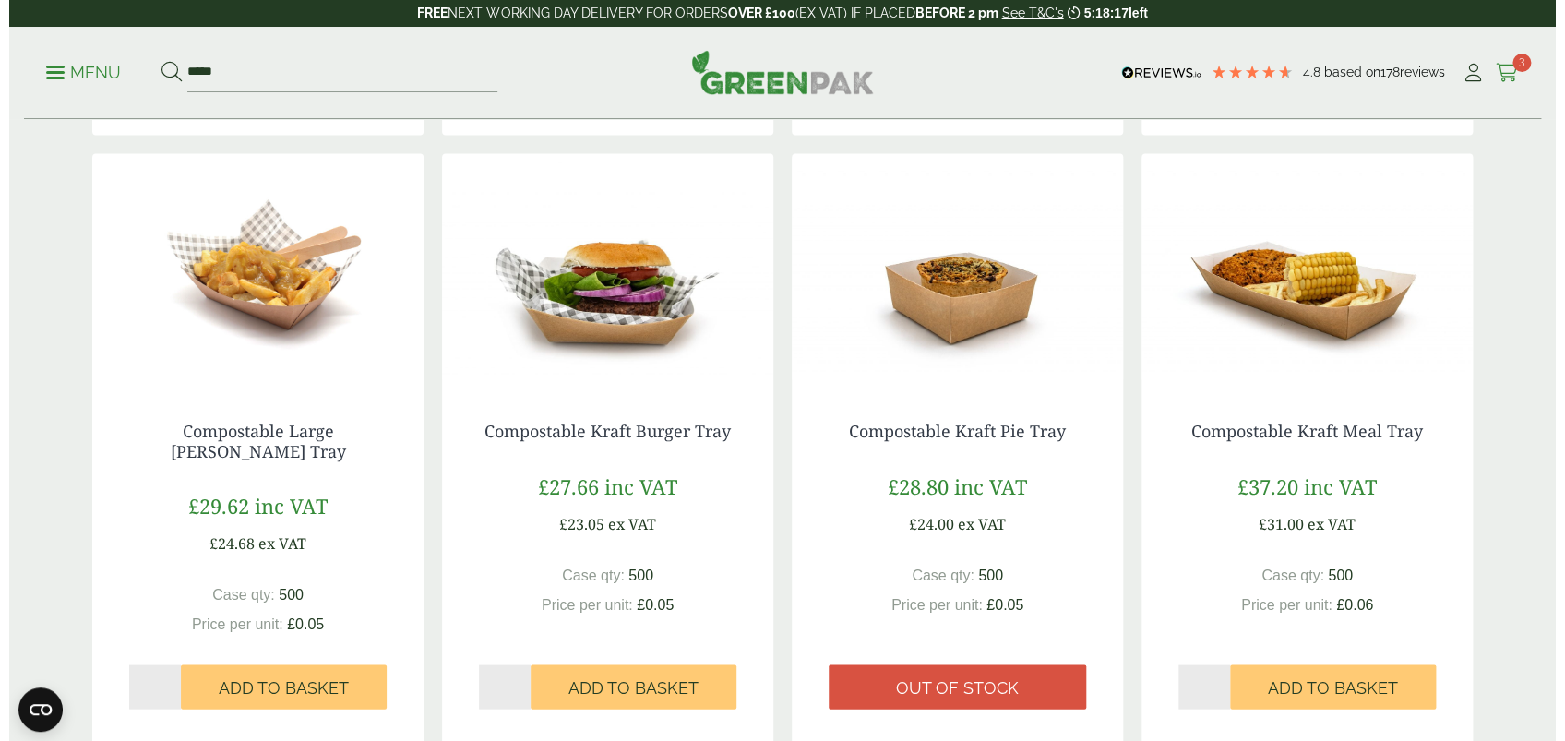
scroll to position [1476, 0]
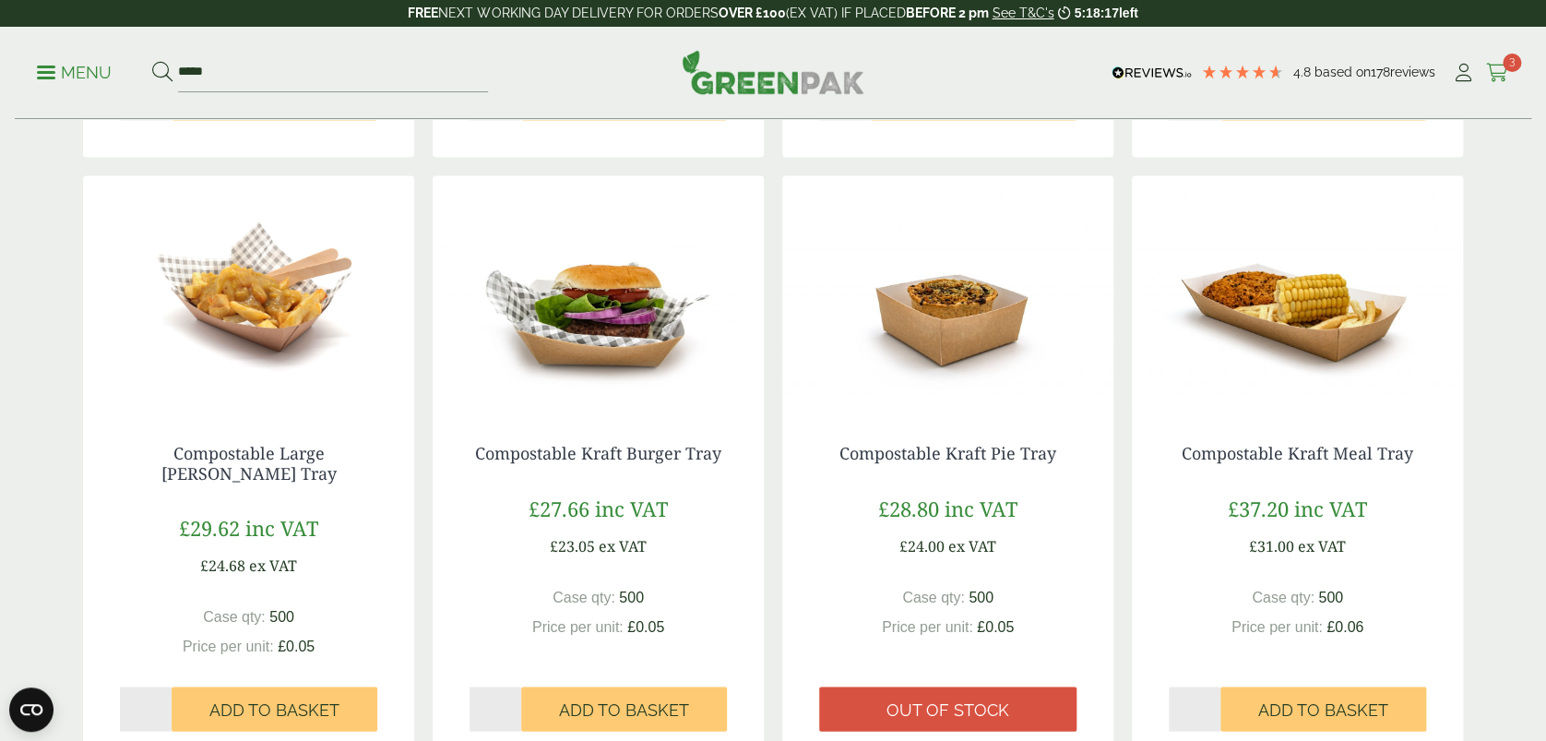
click at [1507, 65] on span "3" at bounding box center [1512, 63] width 18 height 18
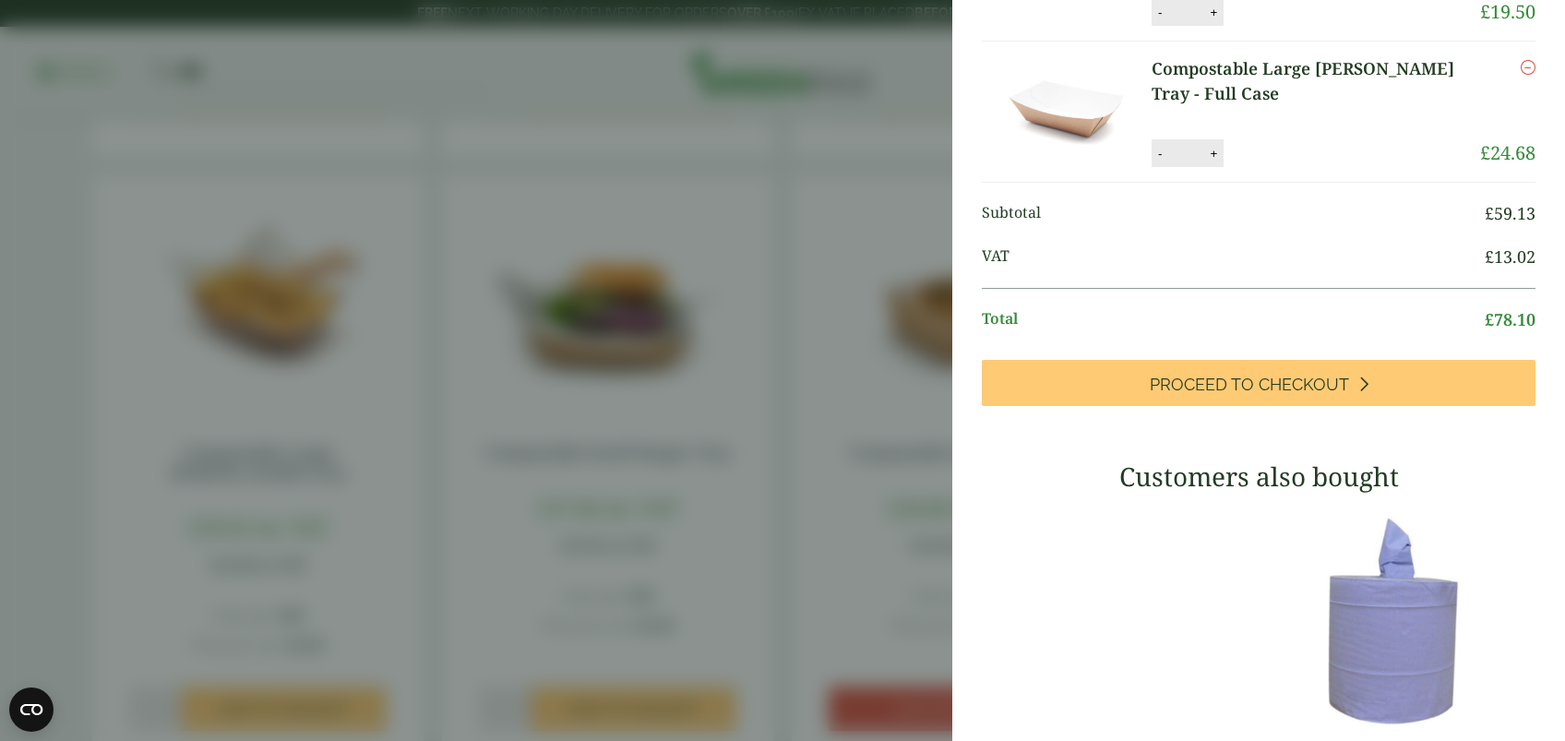
scroll to position [245, 0]
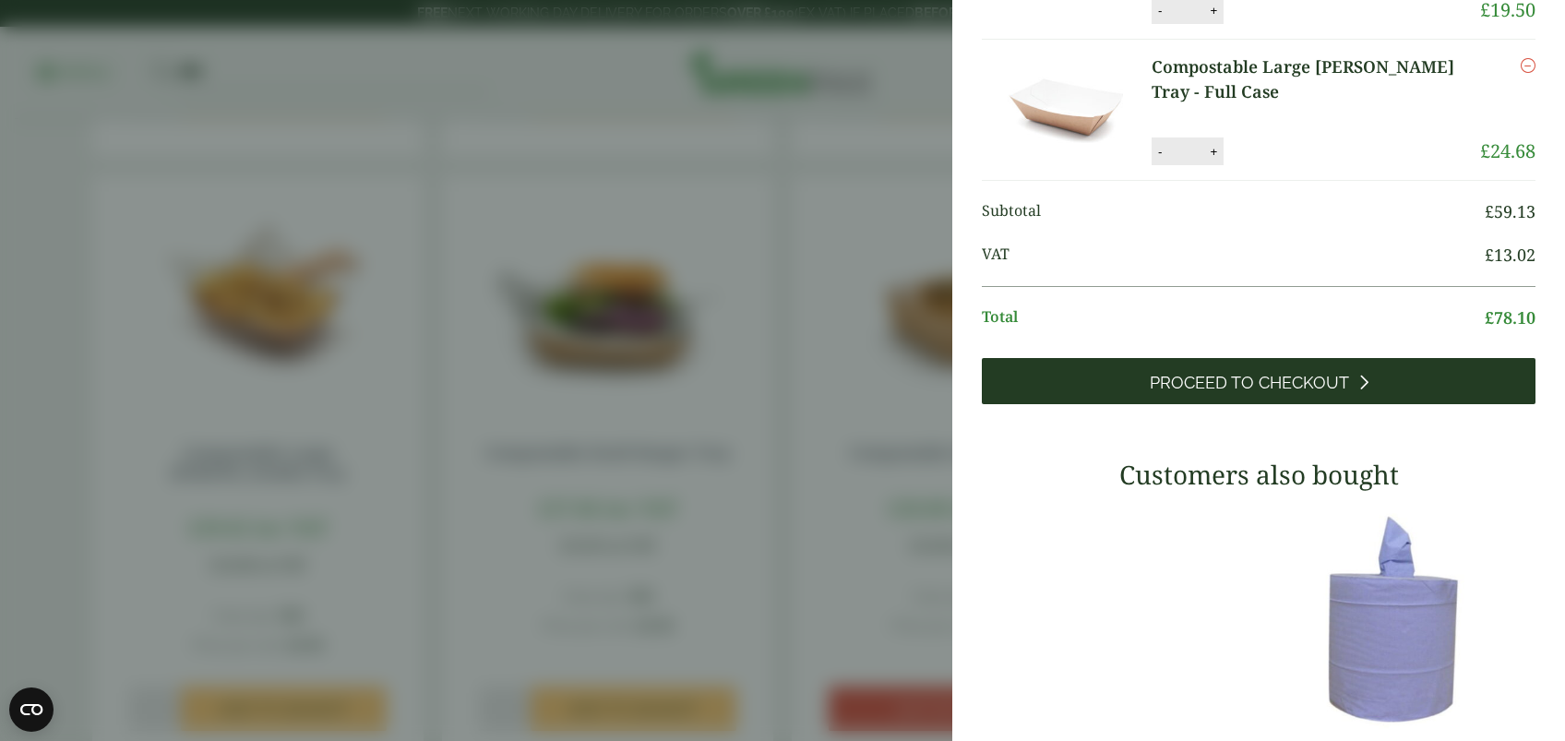
click at [1247, 404] on link "Proceed to Checkout" at bounding box center [1259, 381] width 554 height 46
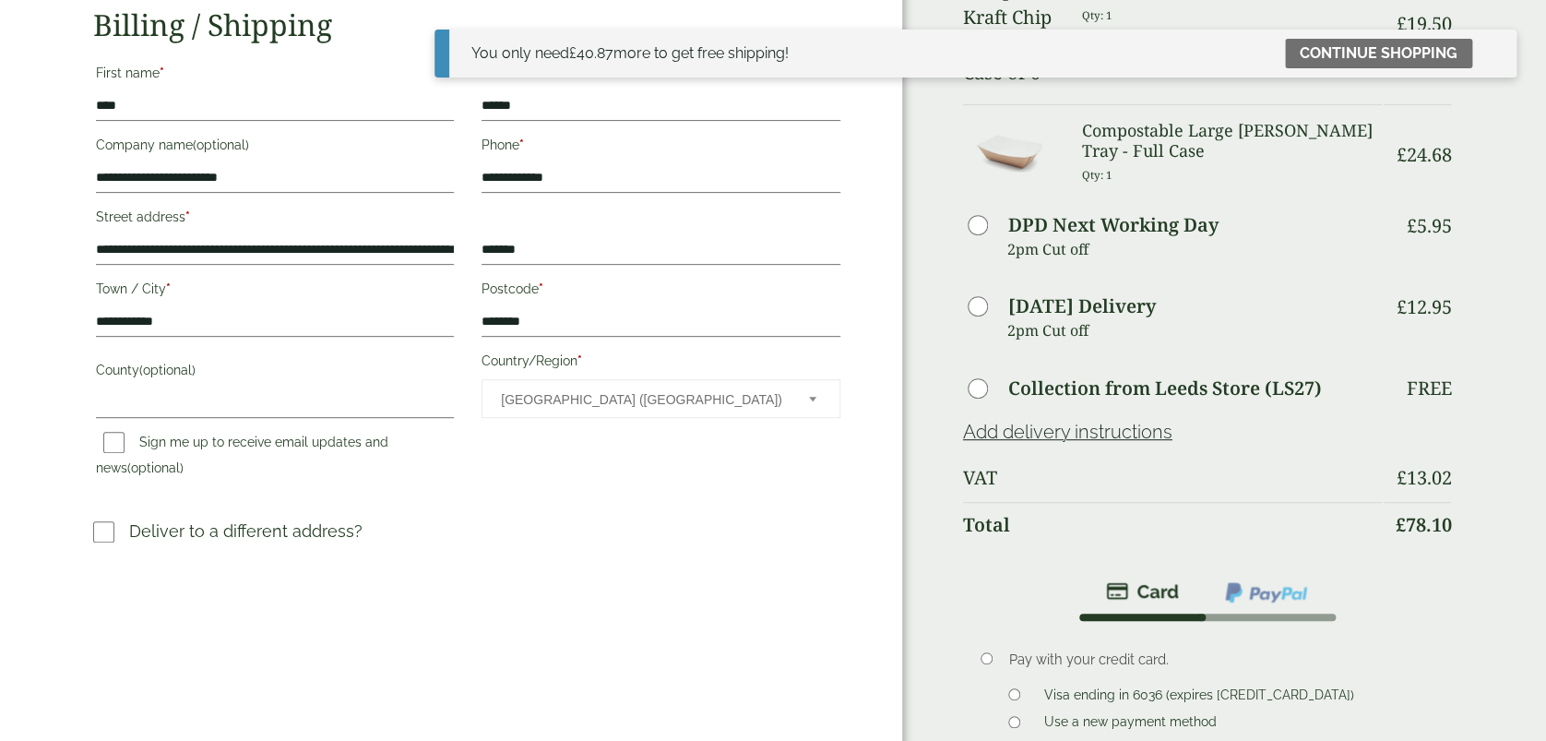
scroll to position [369, 0]
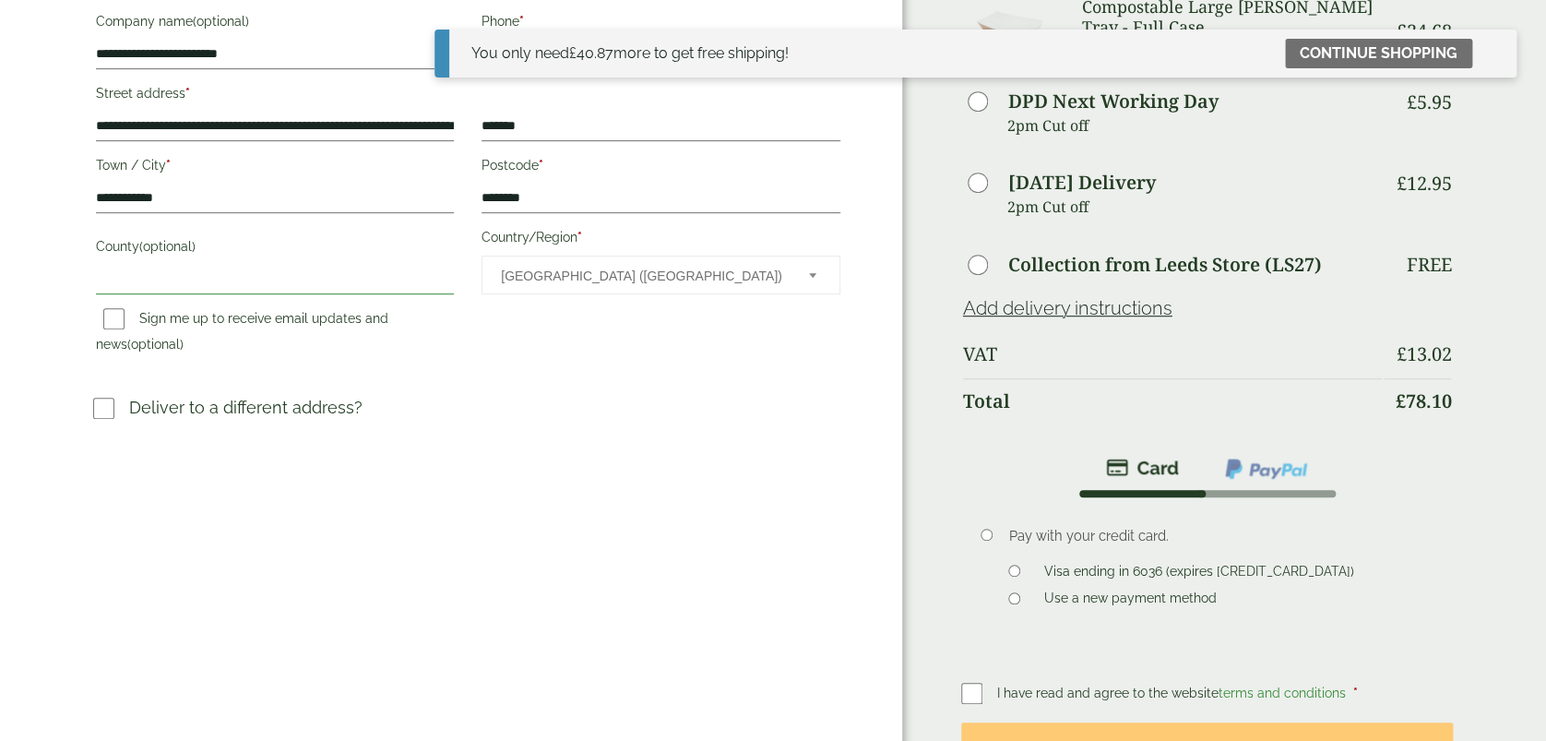
click at [242, 273] on input "County (optional)" at bounding box center [275, 280] width 359 height 30
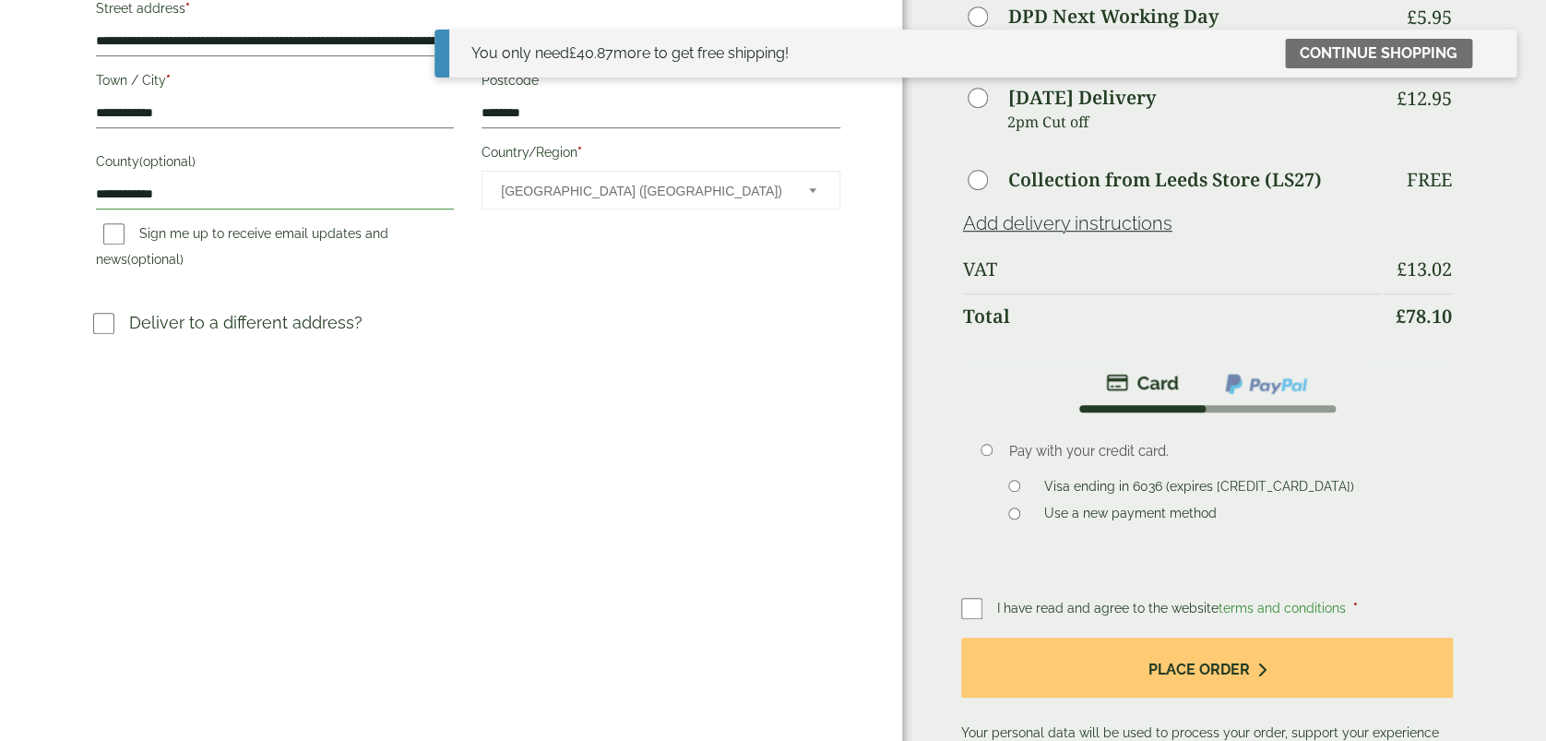
scroll to position [492, 0]
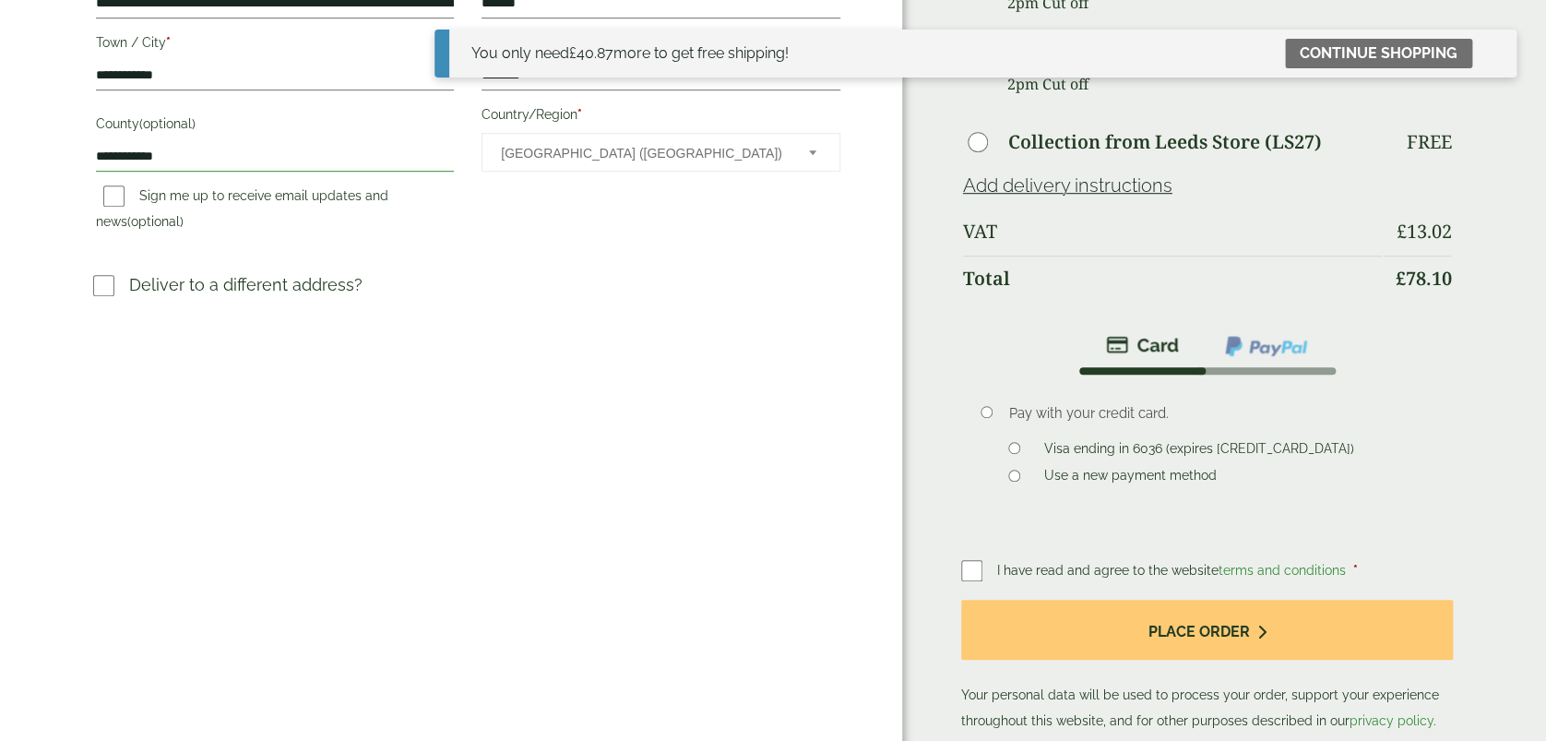
type input "**********"
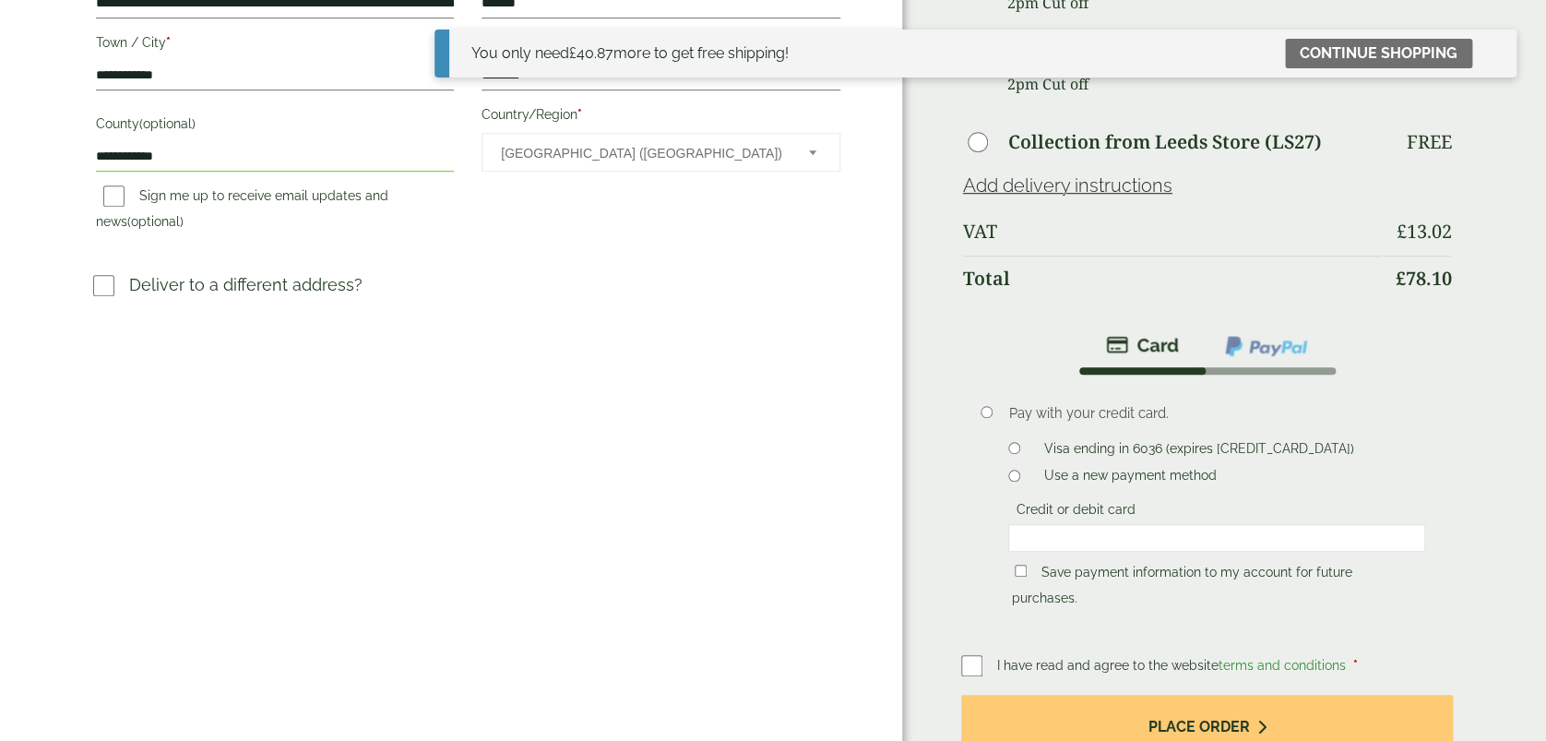
click at [1159, 524] on div at bounding box center [1217, 538] width 416 height 28
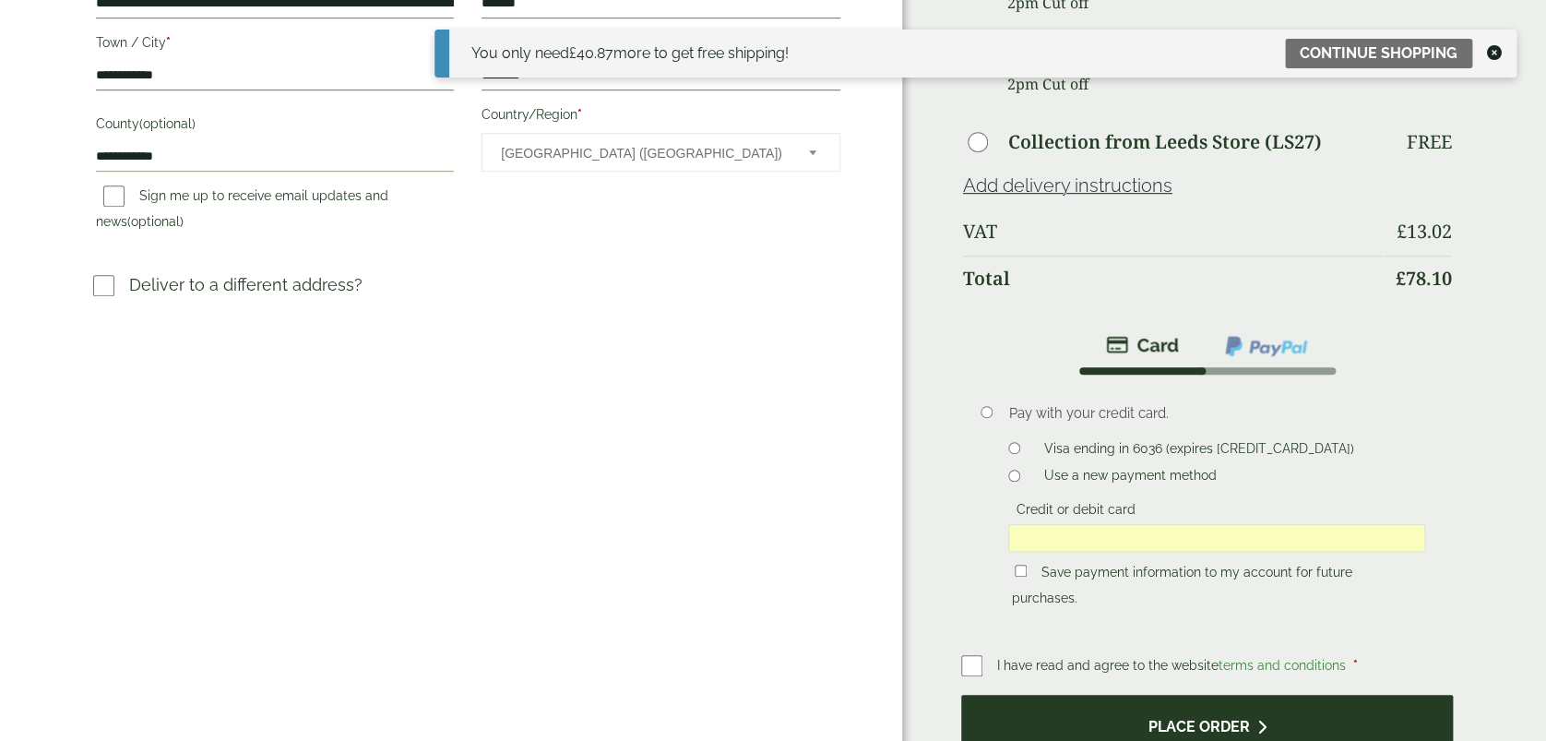
click at [1218, 695] on button "Place order" at bounding box center [1207, 725] width 493 height 60
